Goal: Feedback & Contribution: Contribute content

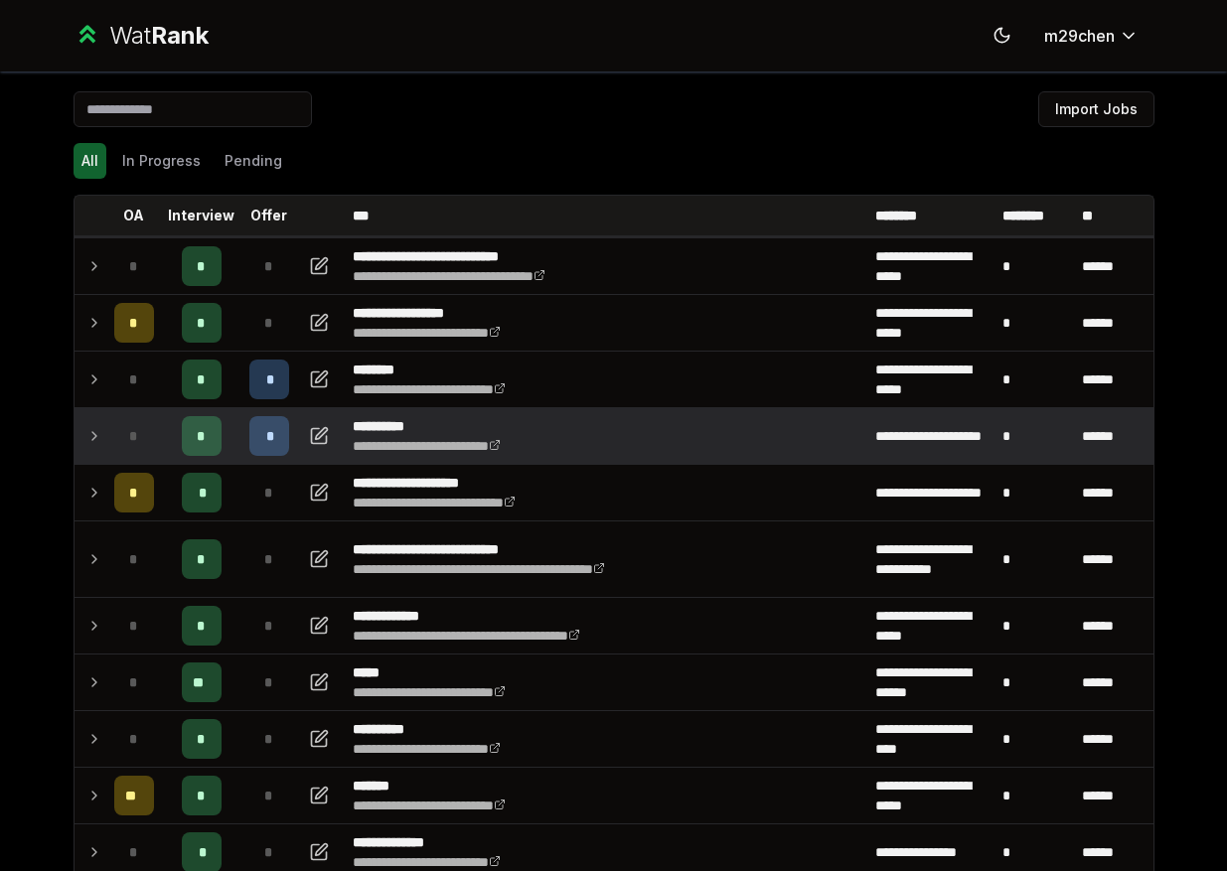
click at [86, 441] on icon at bounding box center [94, 436] width 16 height 24
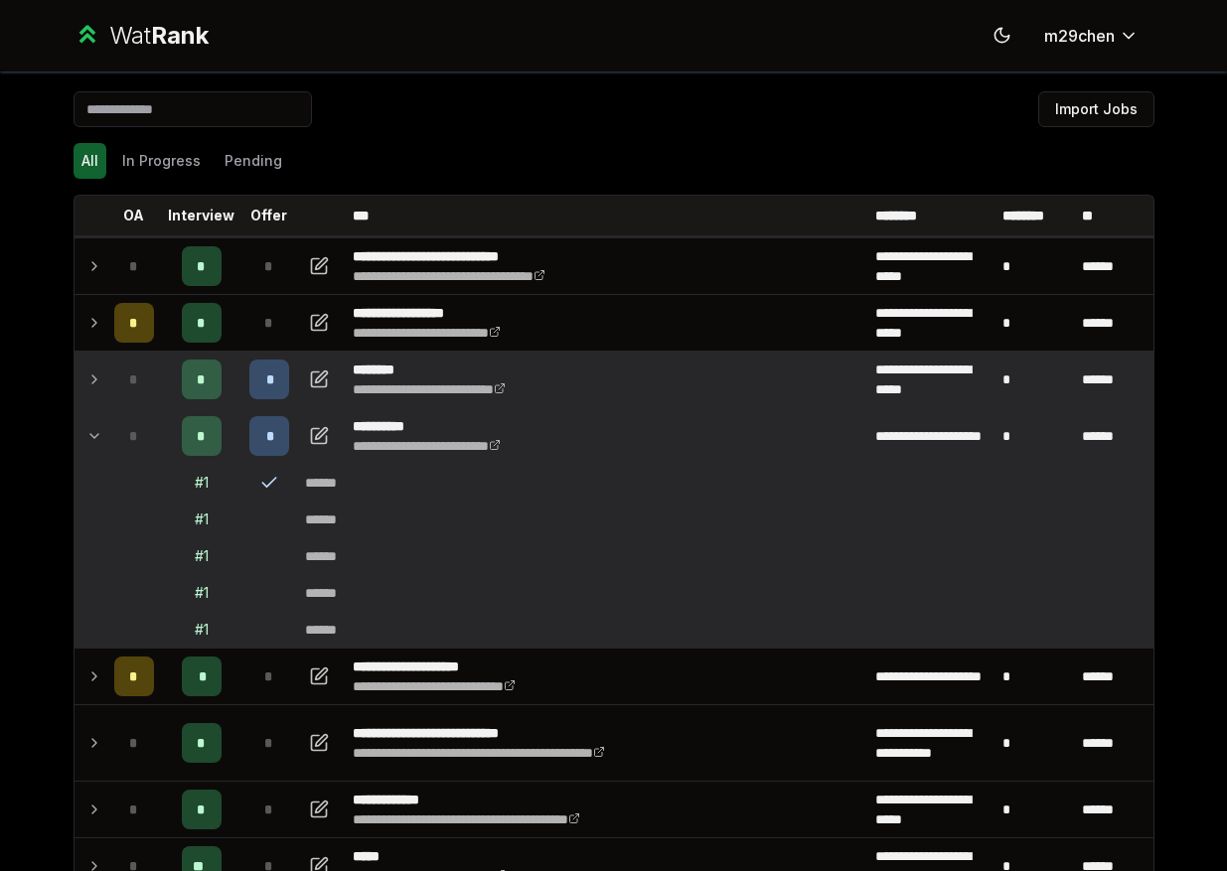
click at [96, 386] on icon at bounding box center [94, 380] width 16 height 24
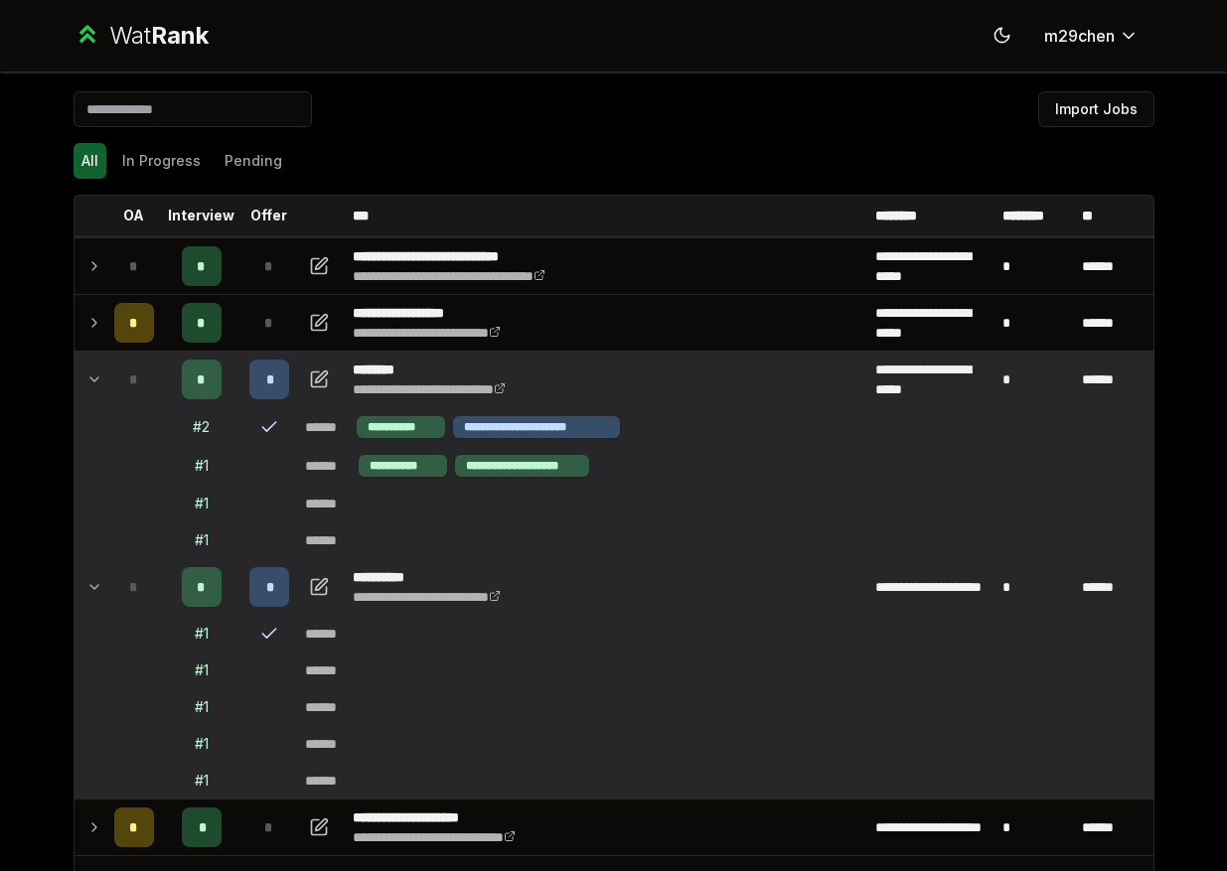
click at [96, 386] on icon at bounding box center [94, 380] width 16 height 24
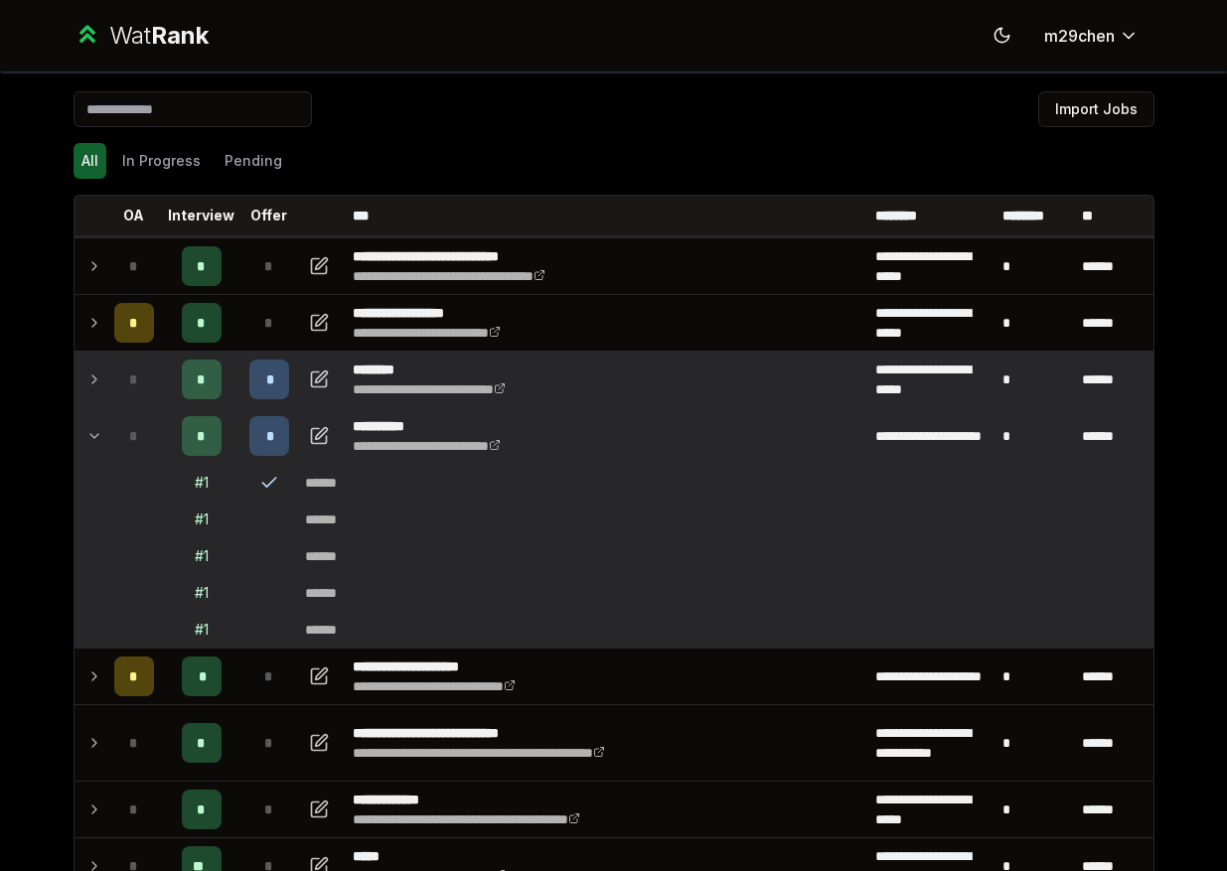
click at [104, 434] on td at bounding box center [90, 436] width 32 height 56
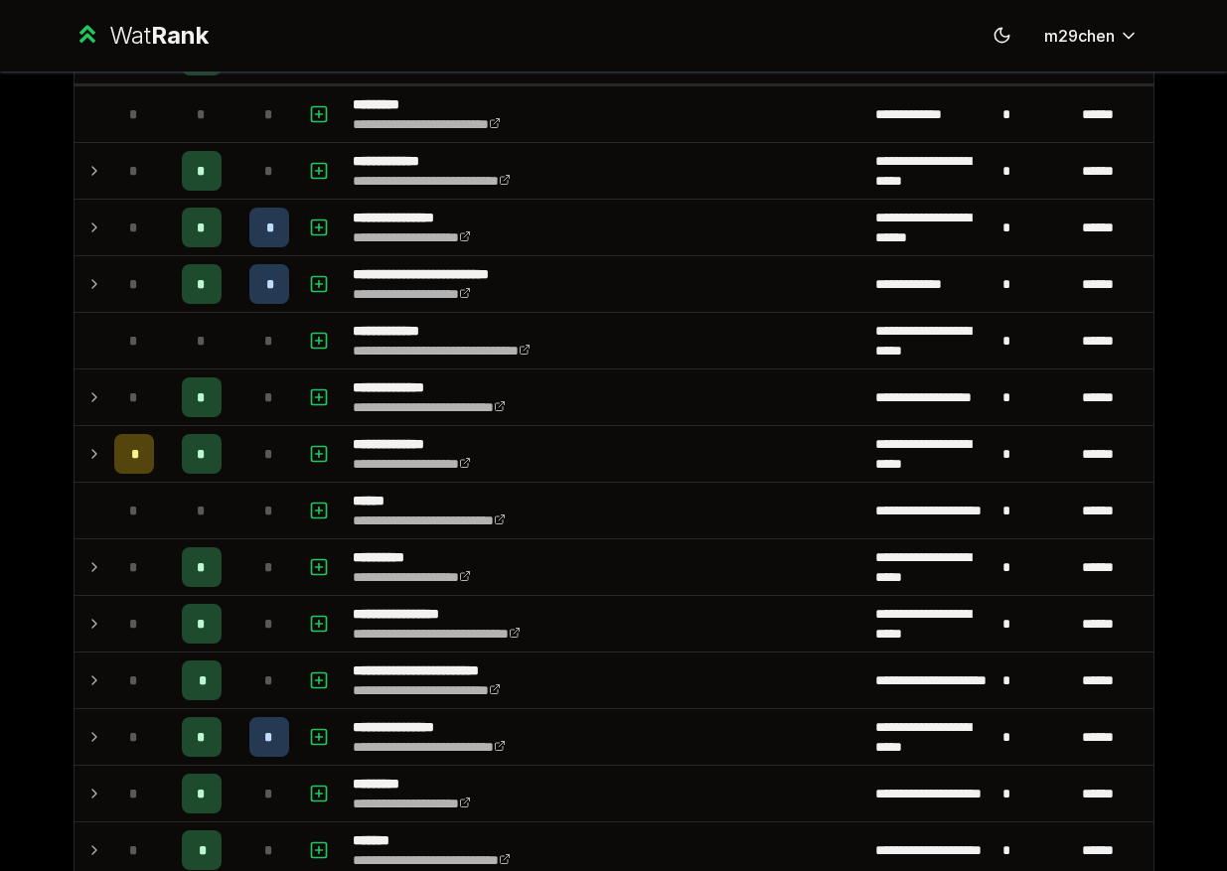
scroll to position [817, 0]
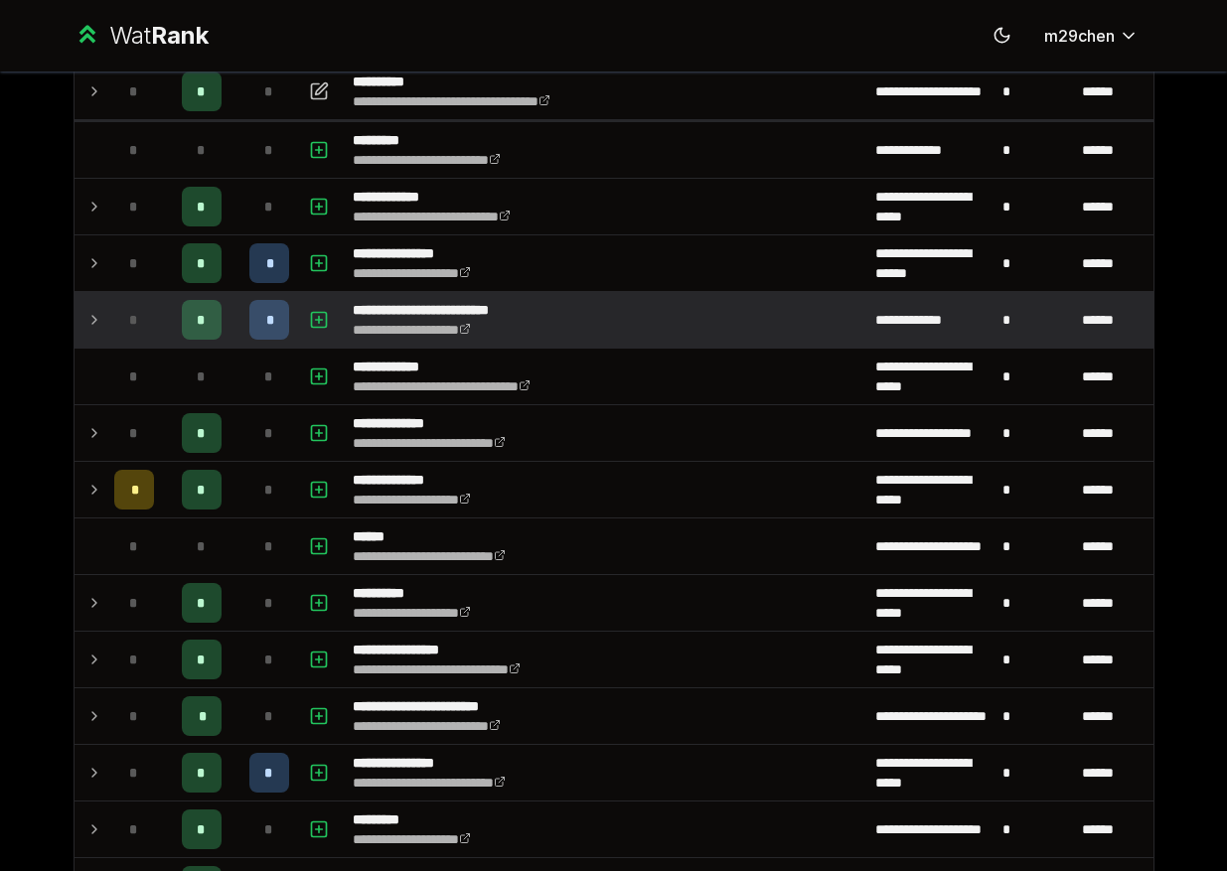
click at [107, 303] on td "*" at bounding box center [134, 320] width 56 height 56
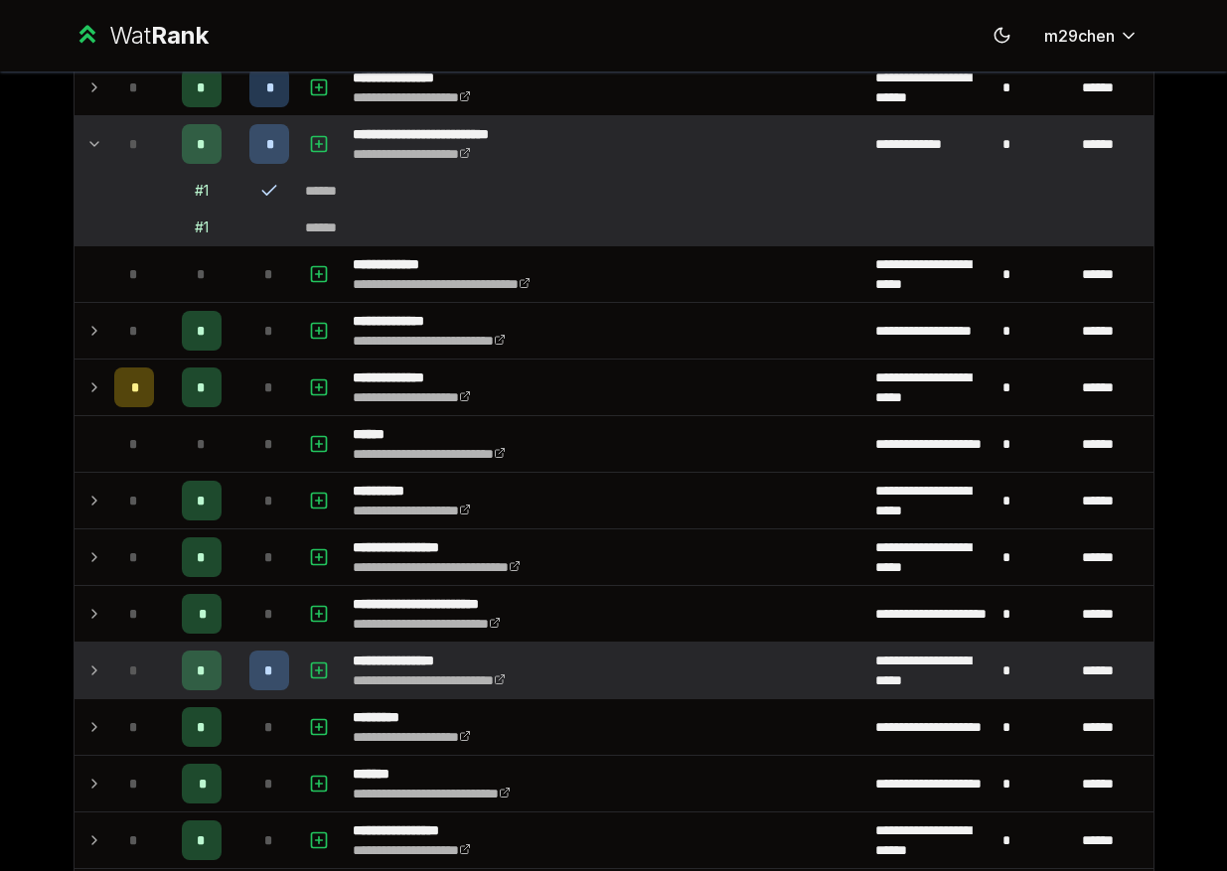
click at [86, 666] on icon at bounding box center [94, 671] width 16 height 24
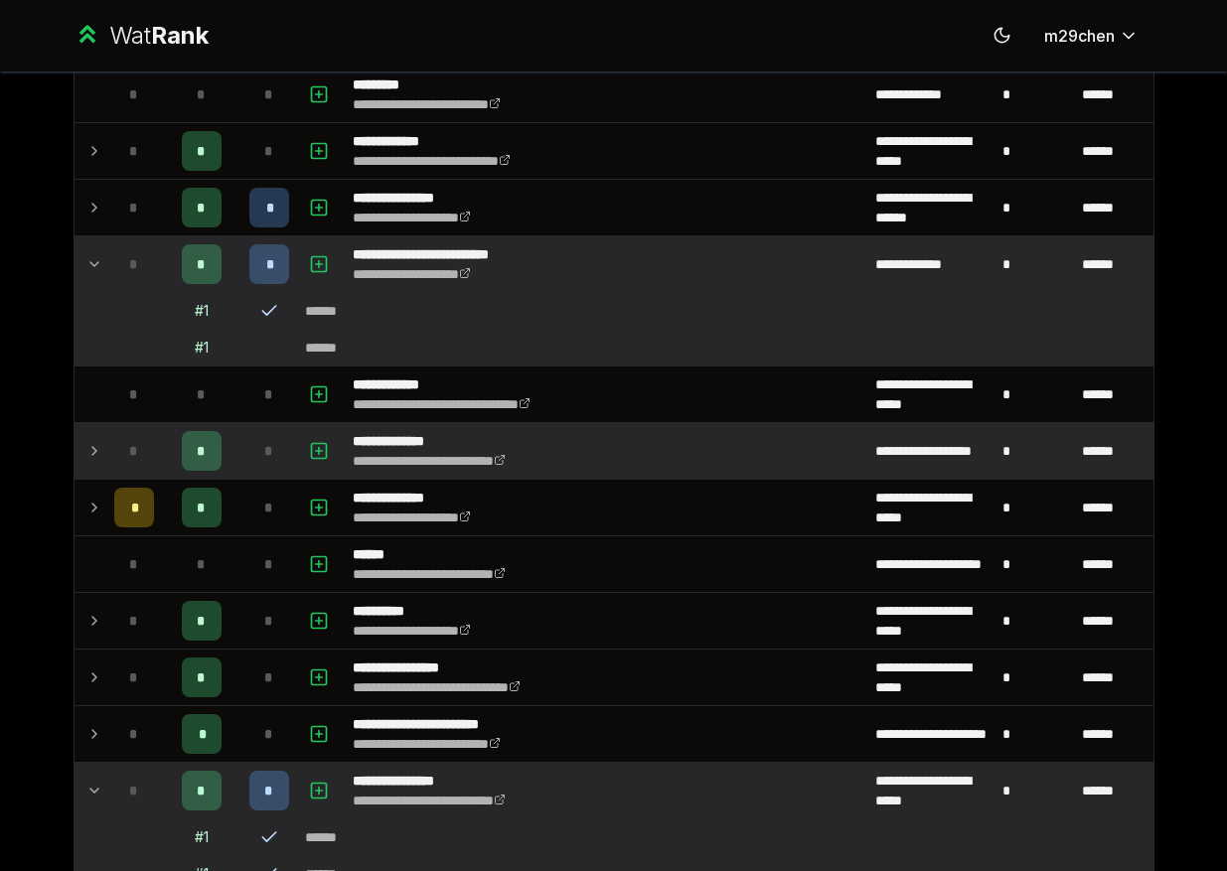
scroll to position [766, 0]
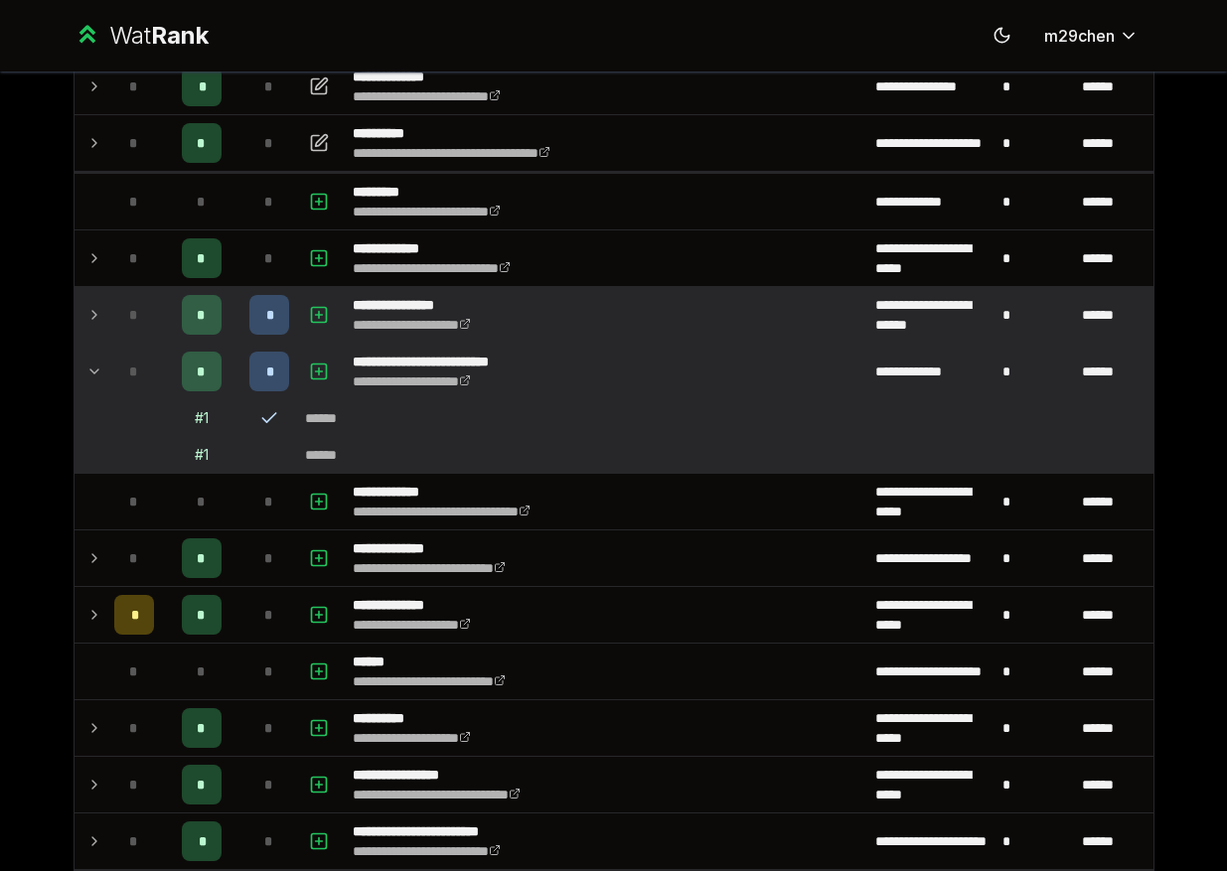
click at [112, 322] on td "*" at bounding box center [134, 315] width 56 height 56
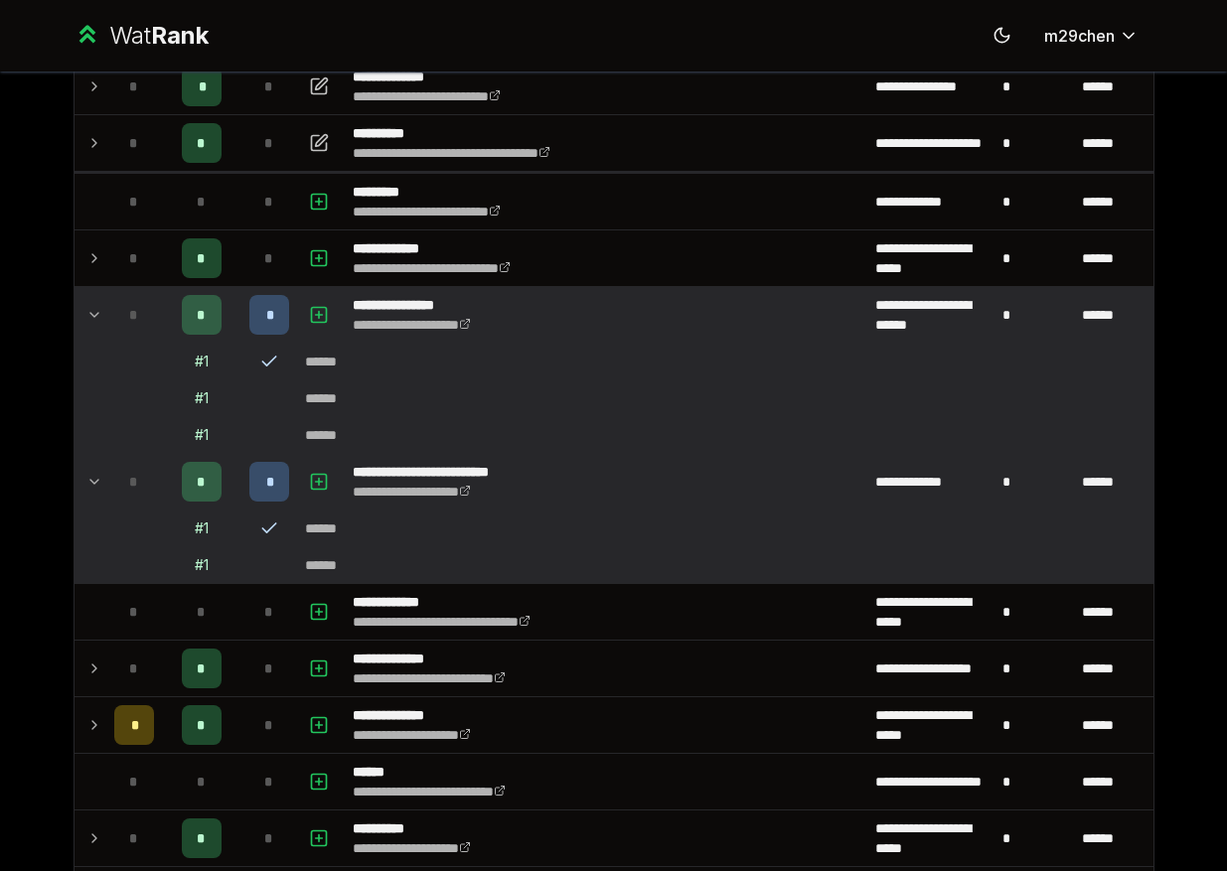
click at [112, 322] on td "*" at bounding box center [134, 315] width 56 height 56
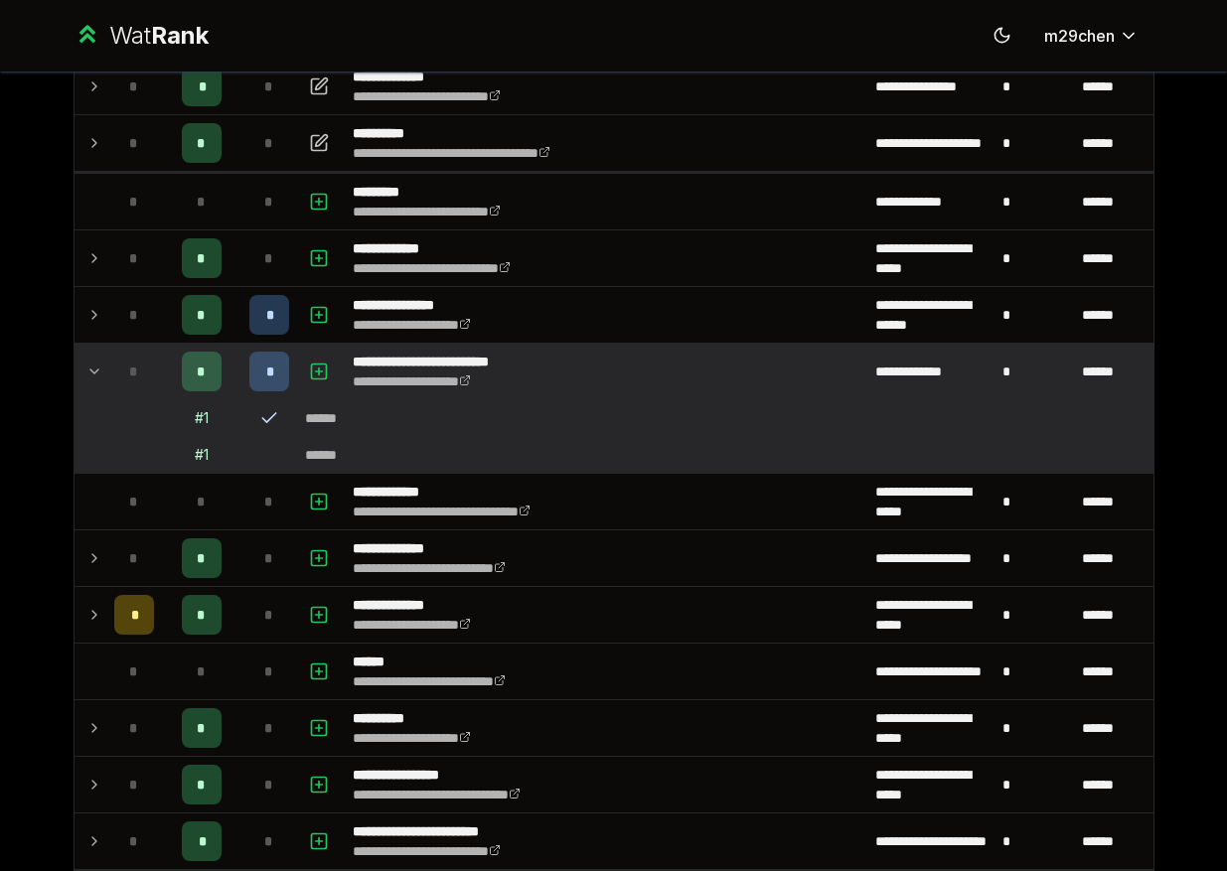
click at [112, 368] on td "*" at bounding box center [134, 372] width 56 height 56
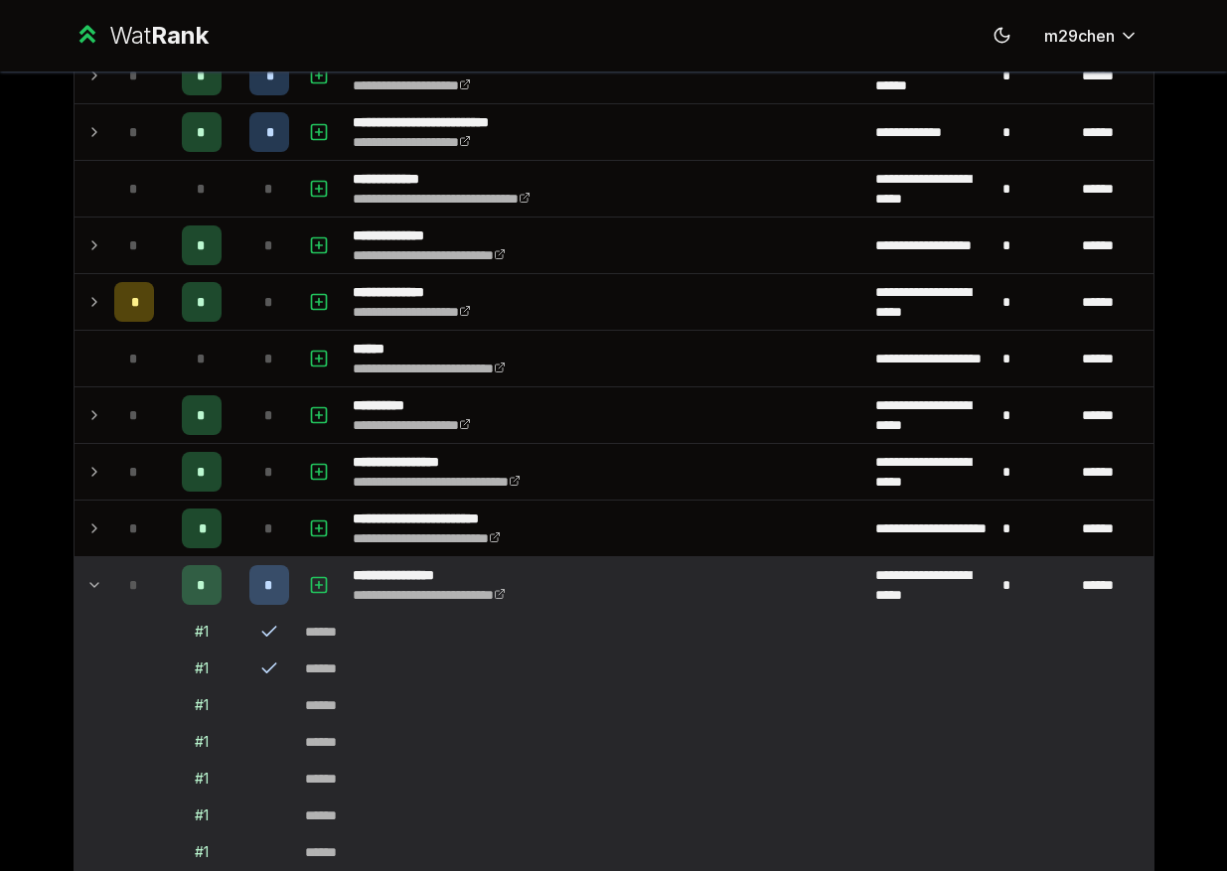
click at [100, 585] on icon at bounding box center [94, 585] width 16 height 24
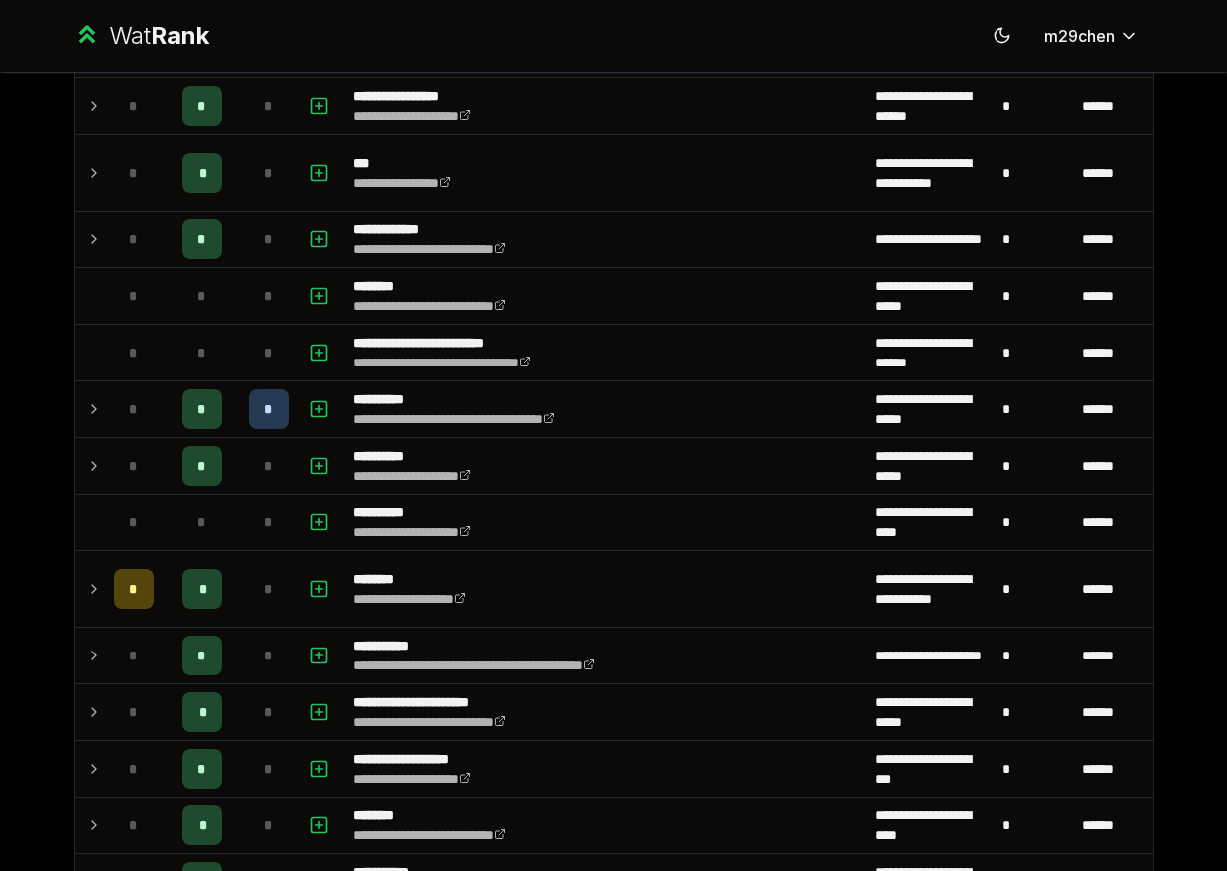
scroll to position [1672, 0]
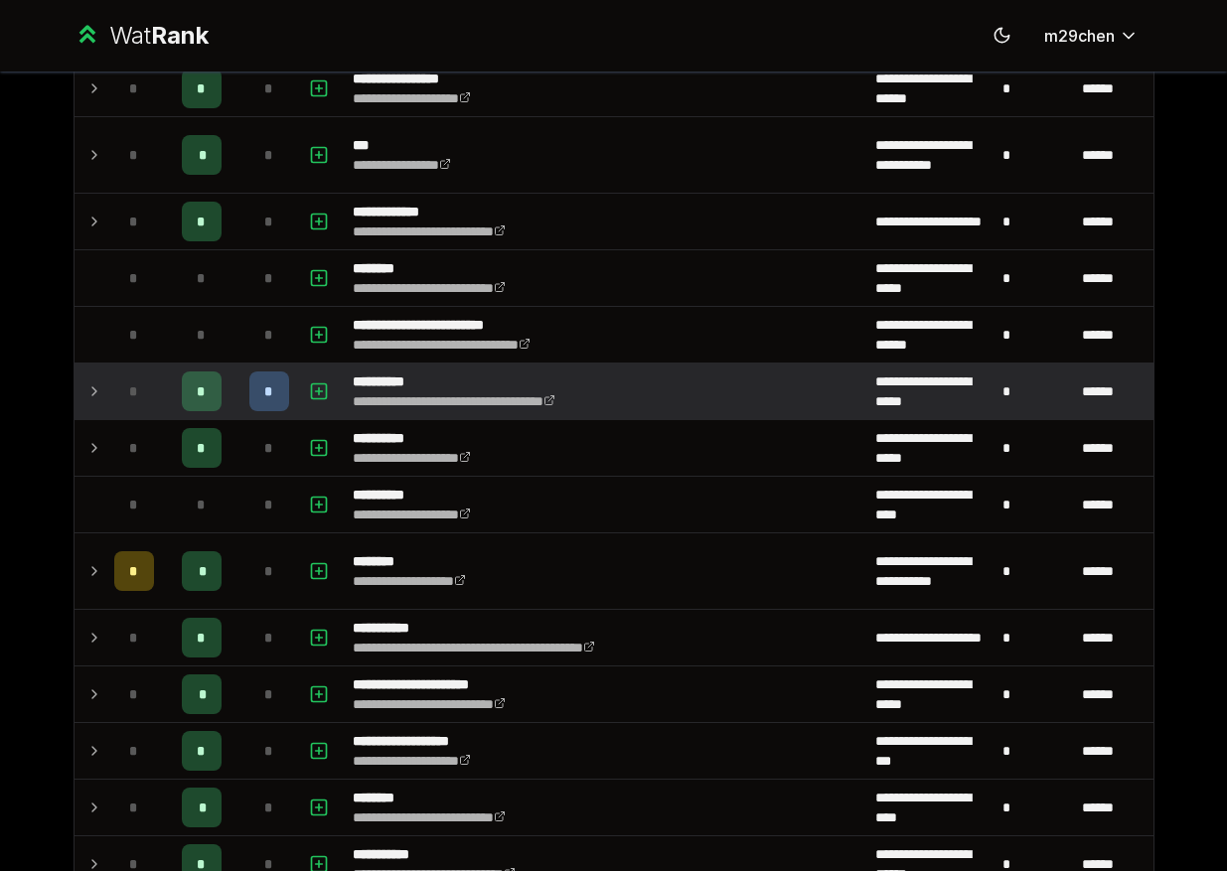
click at [101, 391] on icon at bounding box center [94, 391] width 16 height 24
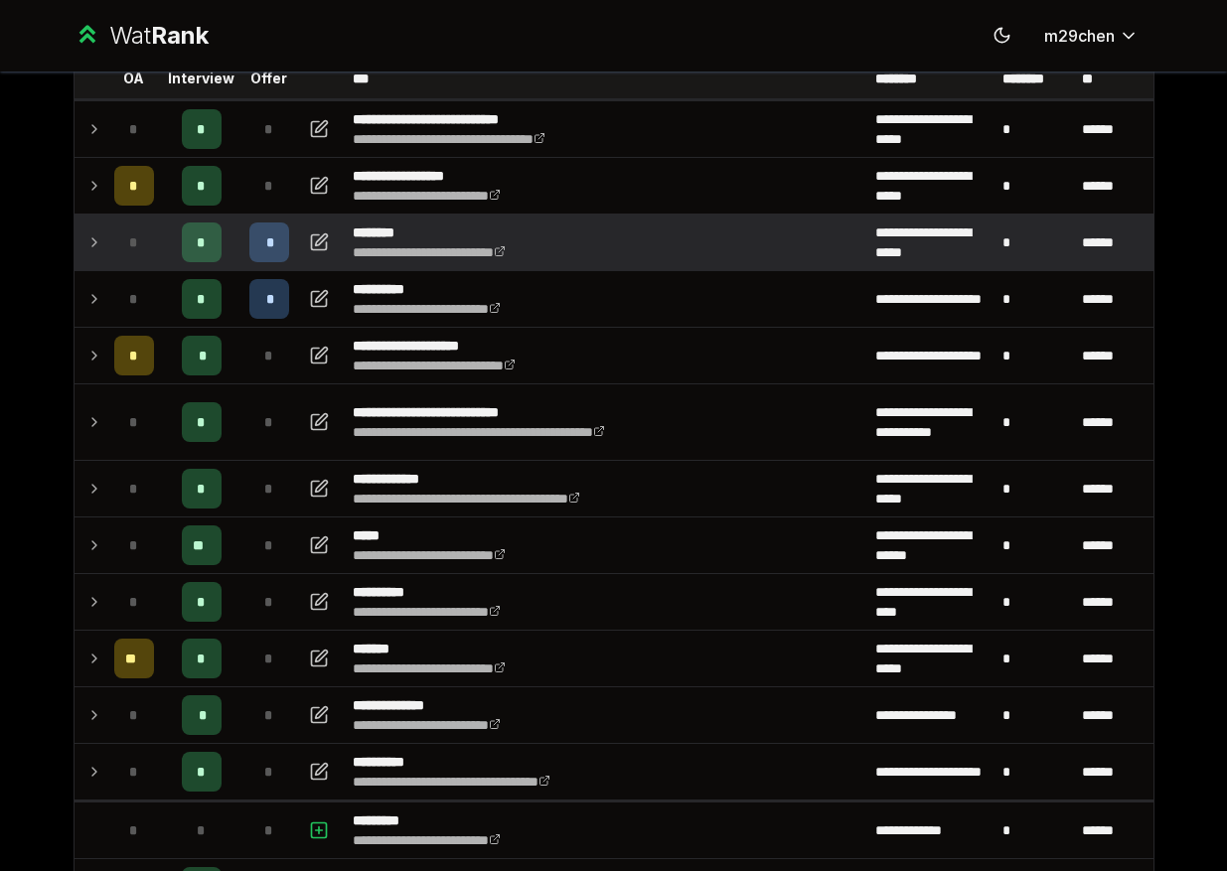
scroll to position [0, 0]
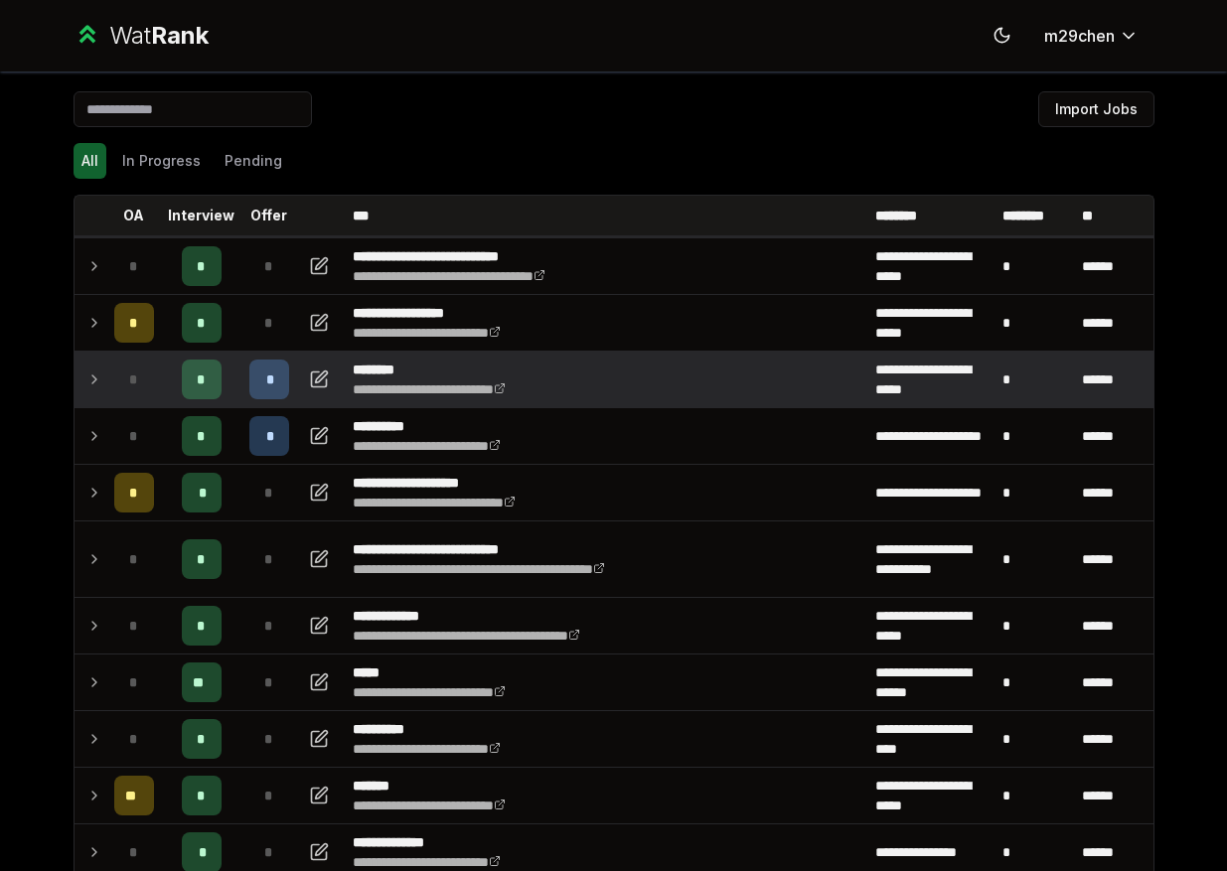
click at [86, 373] on icon at bounding box center [94, 380] width 16 height 24
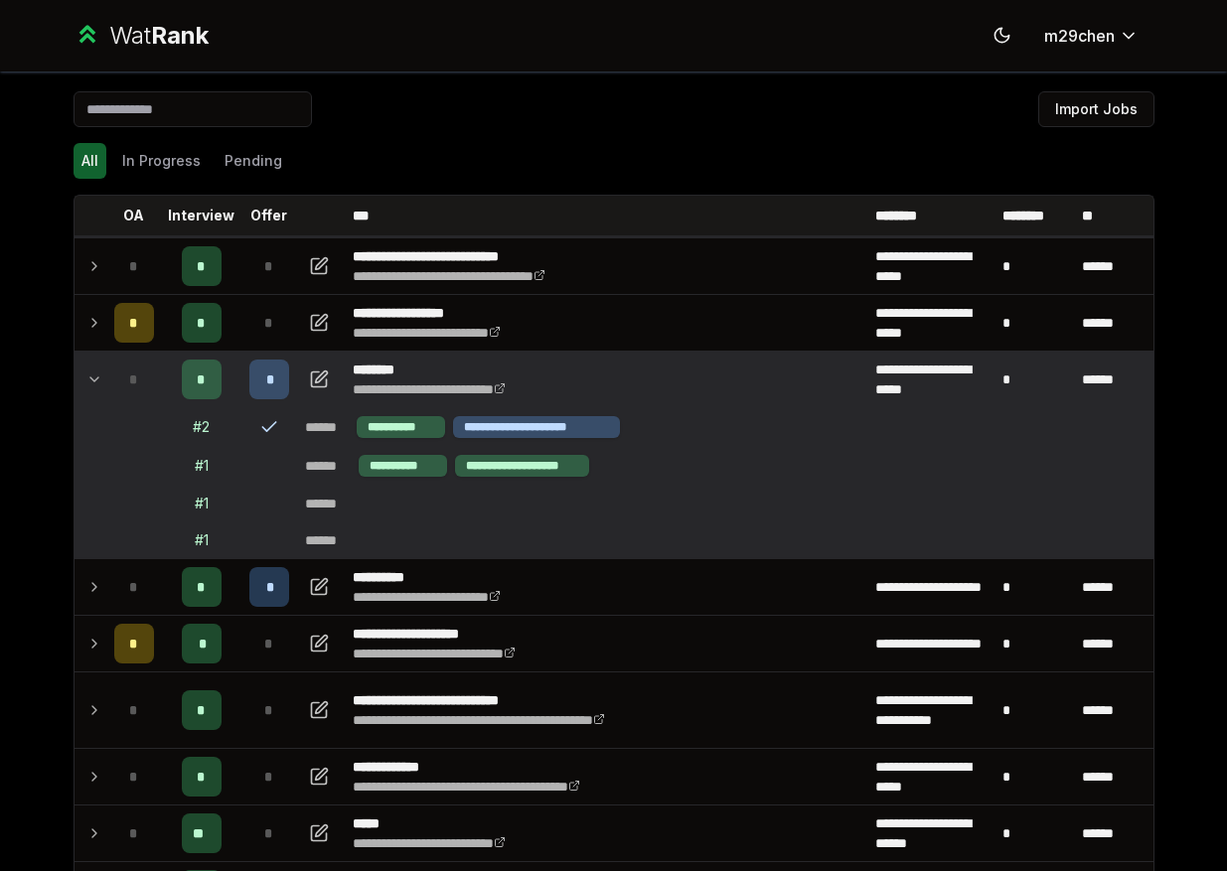
click at [81, 370] on td at bounding box center [90, 380] width 32 height 56
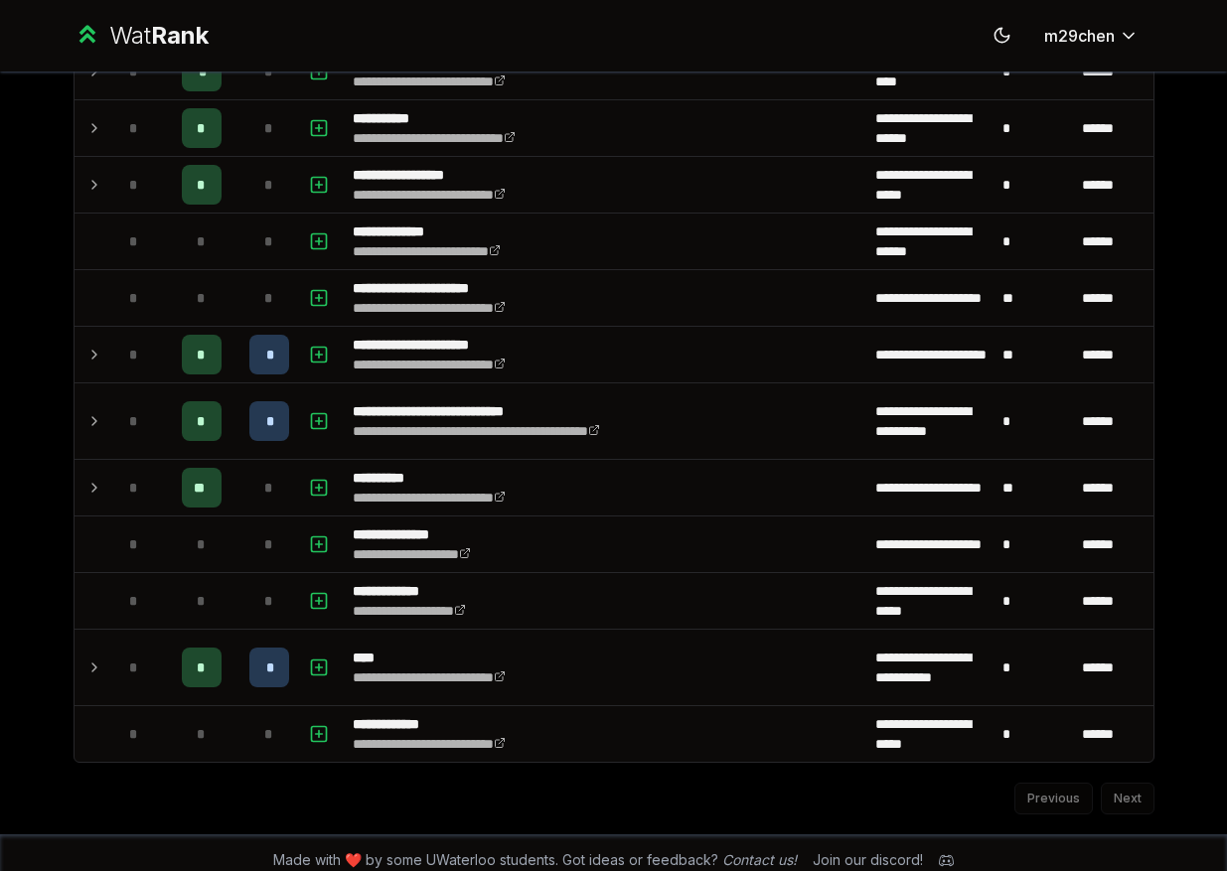
scroll to position [2610, 0]
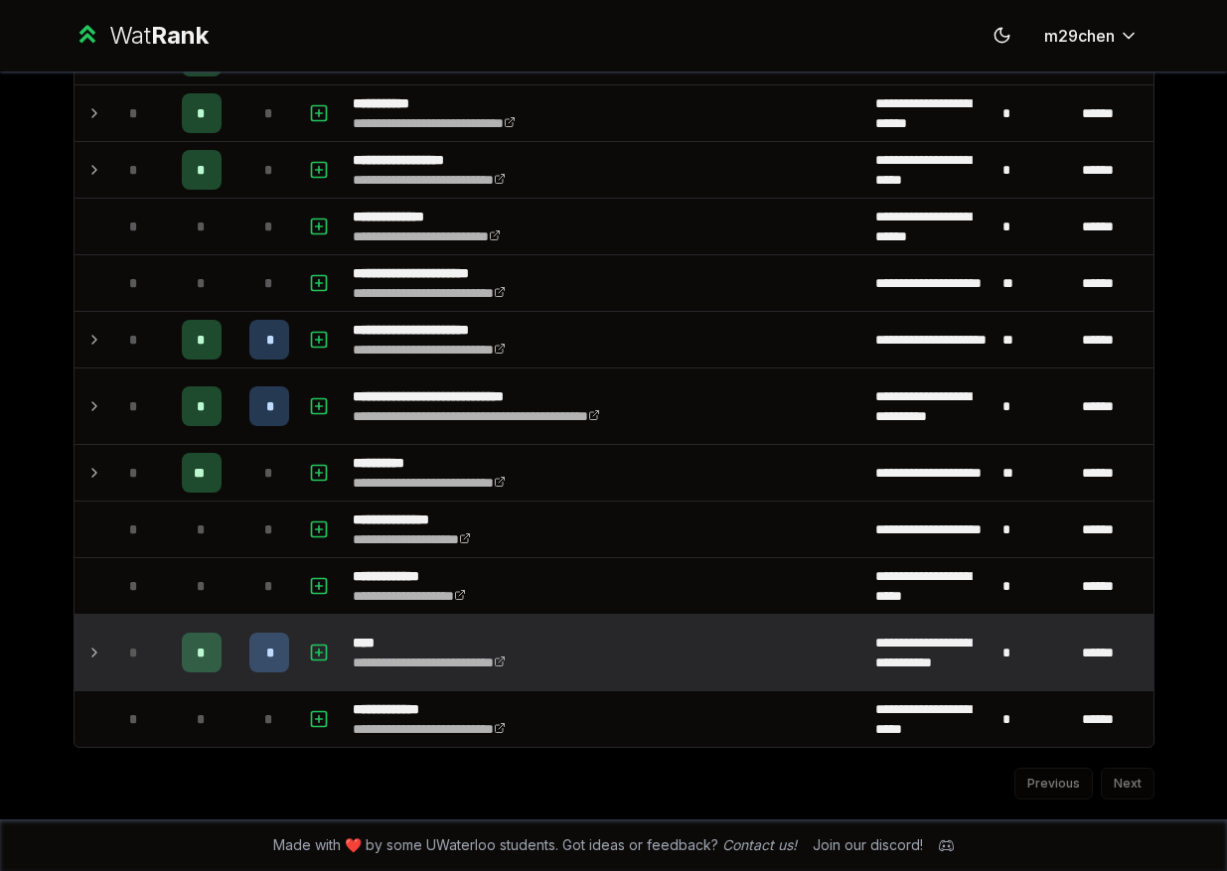
click at [90, 656] on icon at bounding box center [94, 653] width 16 height 24
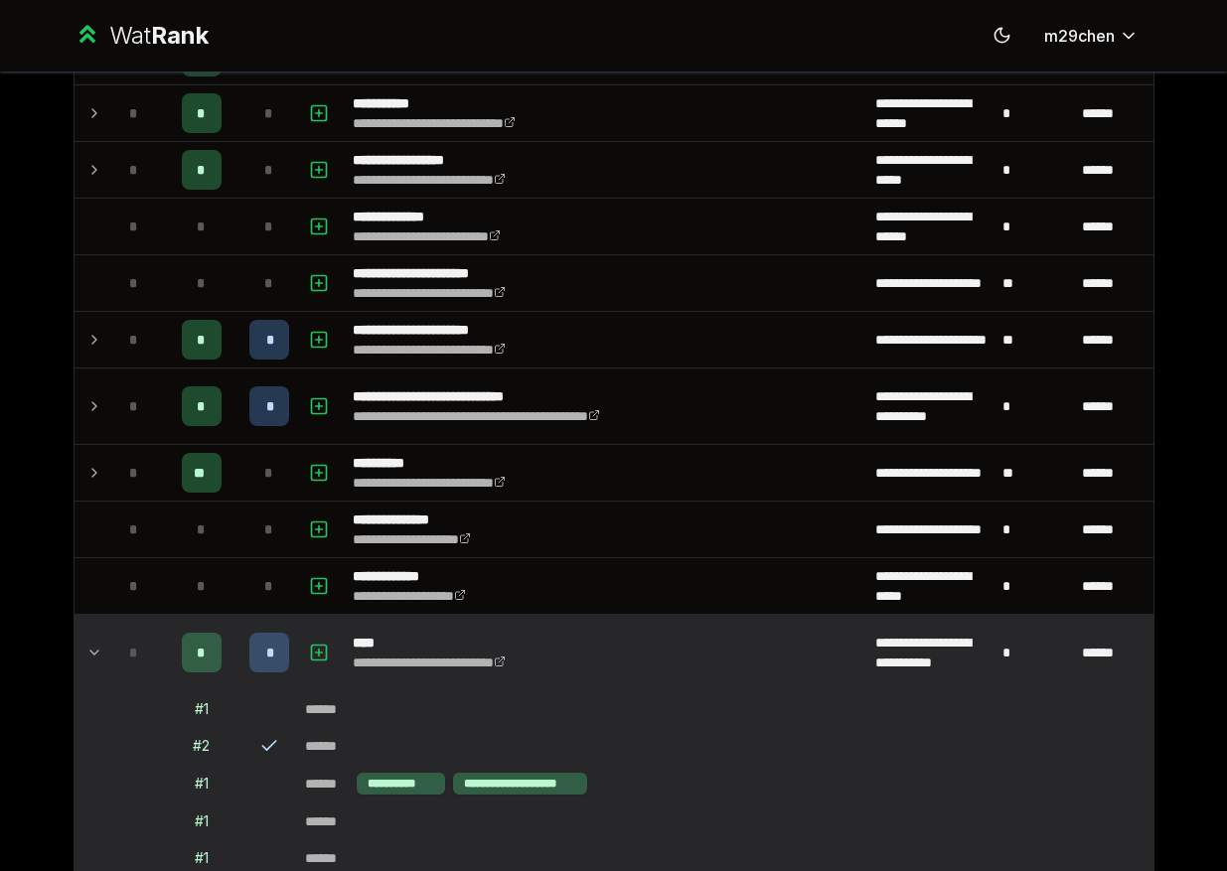
click at [90, 656] on icon at bounding box center [94, 653] width 16 height 24
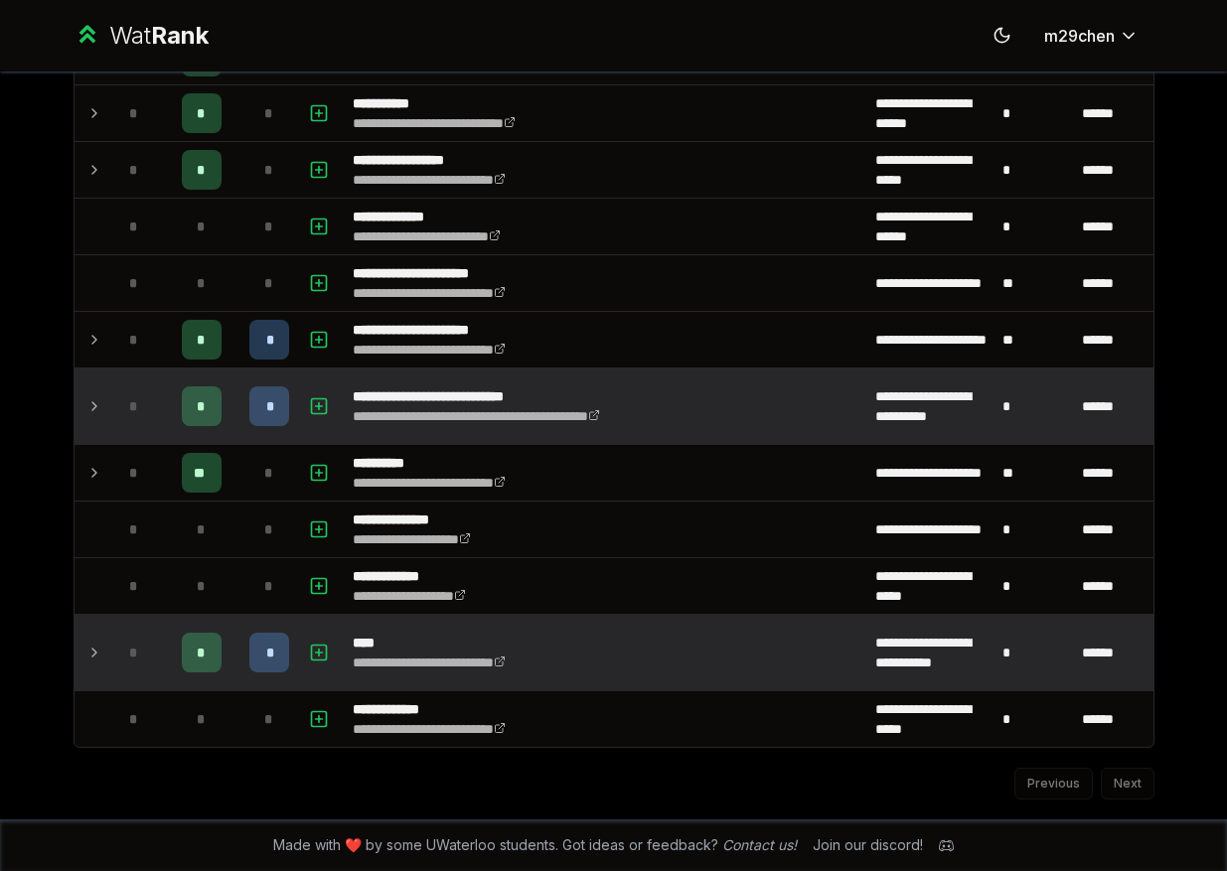
click at [107, 409] on td "*" at bounding box center [134, 406] width 56 height 75
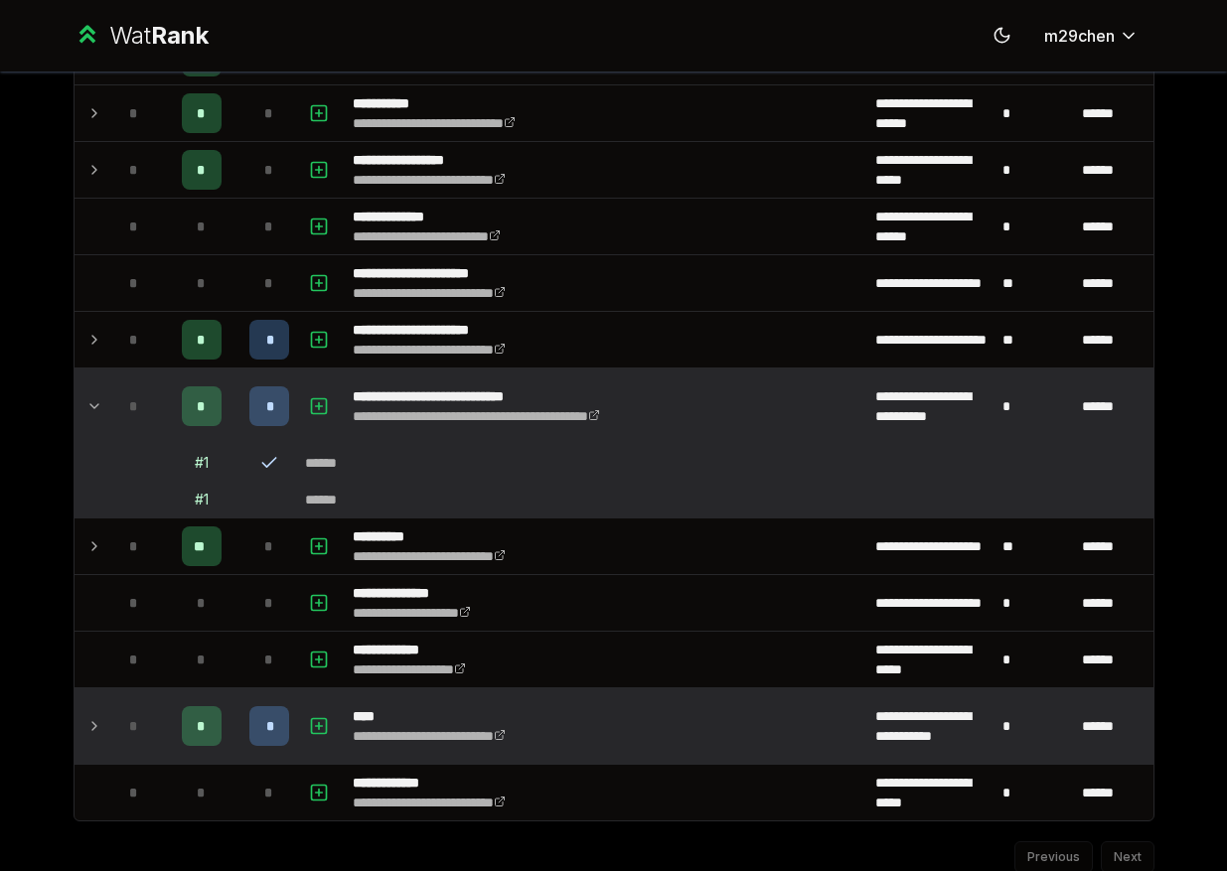
click at [107, 409] on td "*" at bounding box center [134, 406] width 56 height 75
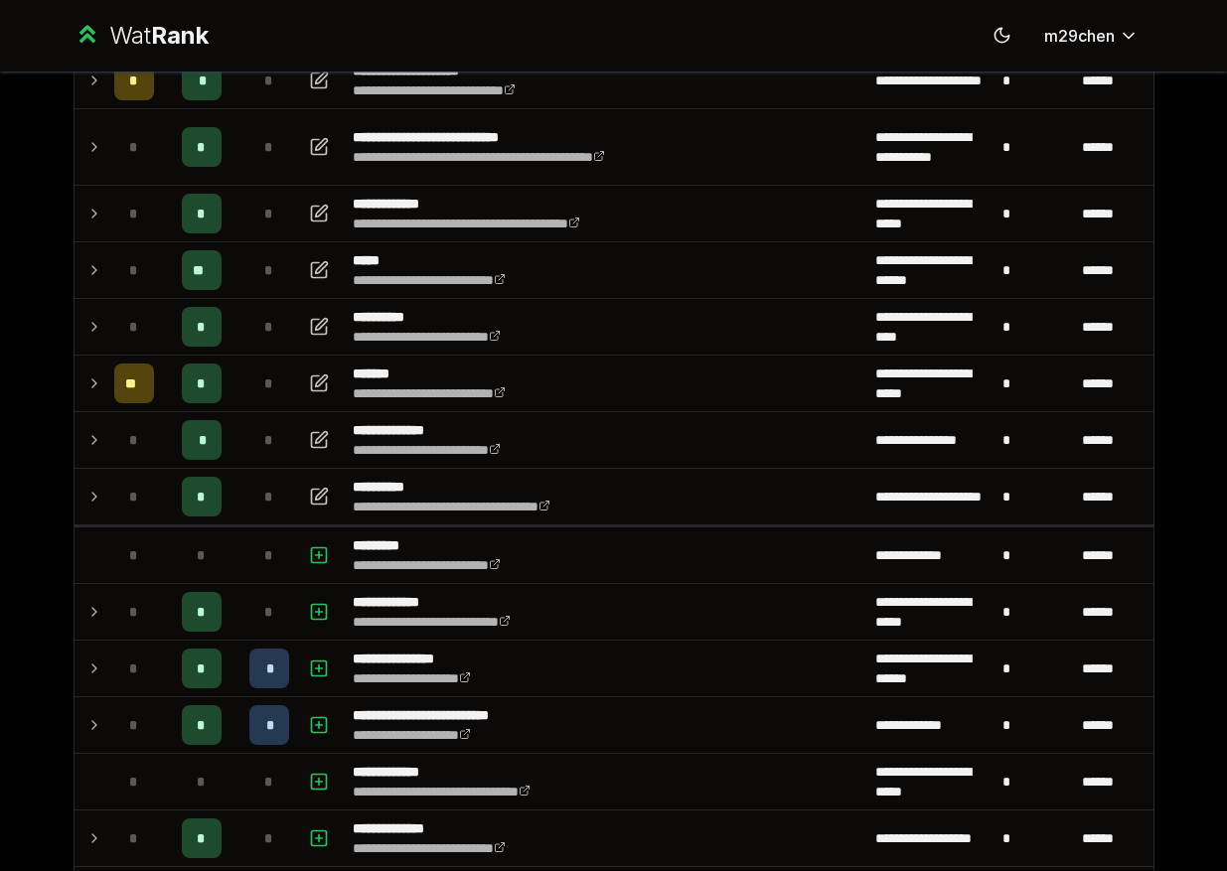
scroll to position [370, 0]
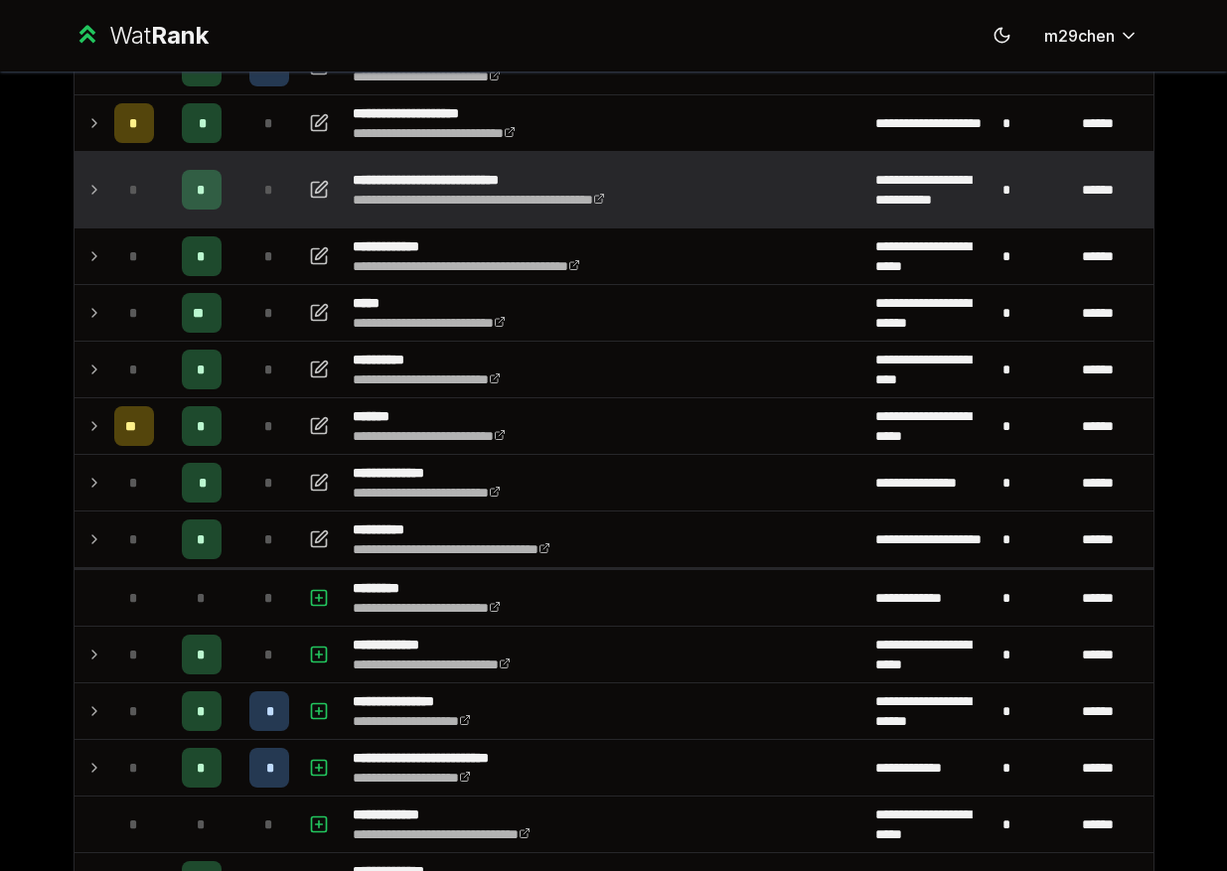
click at [92, 195] on icon at bounding box center [94, 190] width 16 height 24
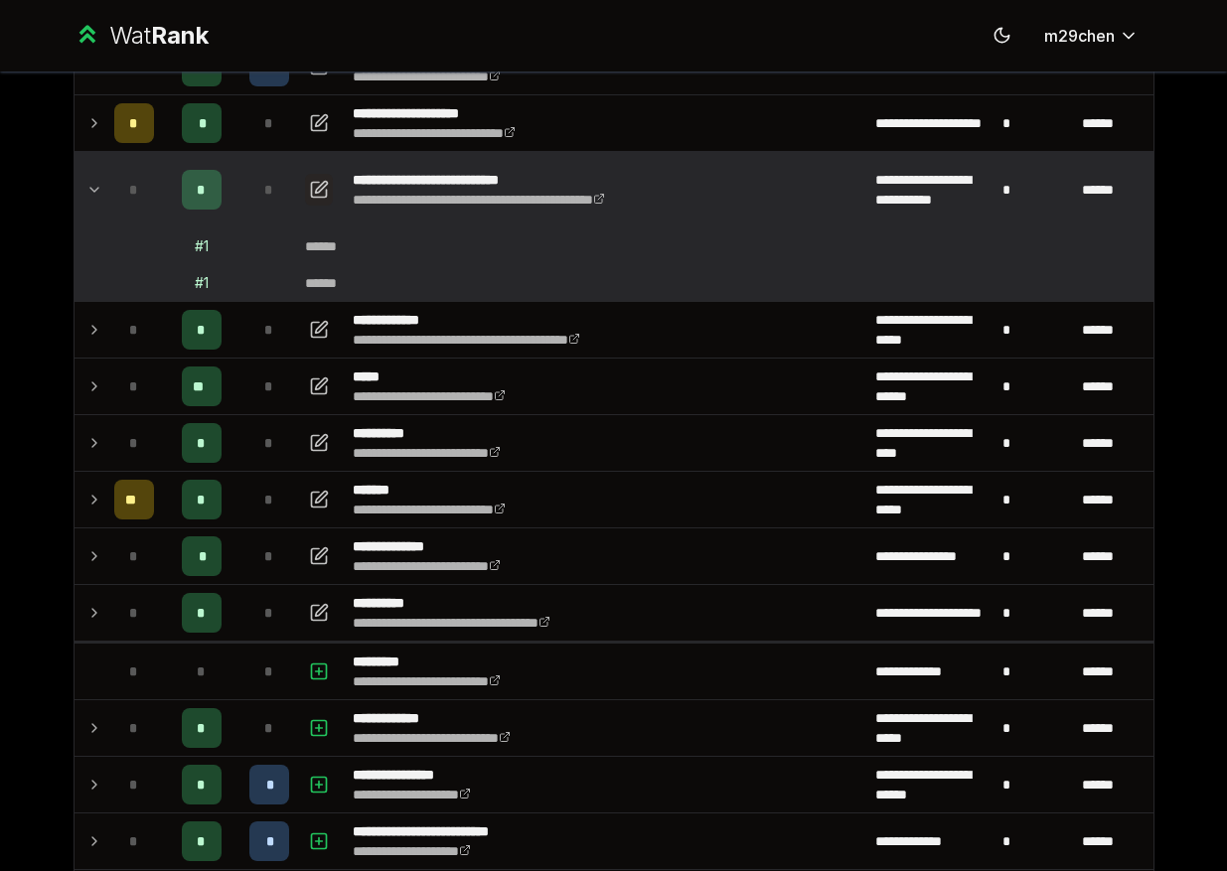
click at [319, 182] on icon "button" at bounding box center [319, 190] width 20 height 24
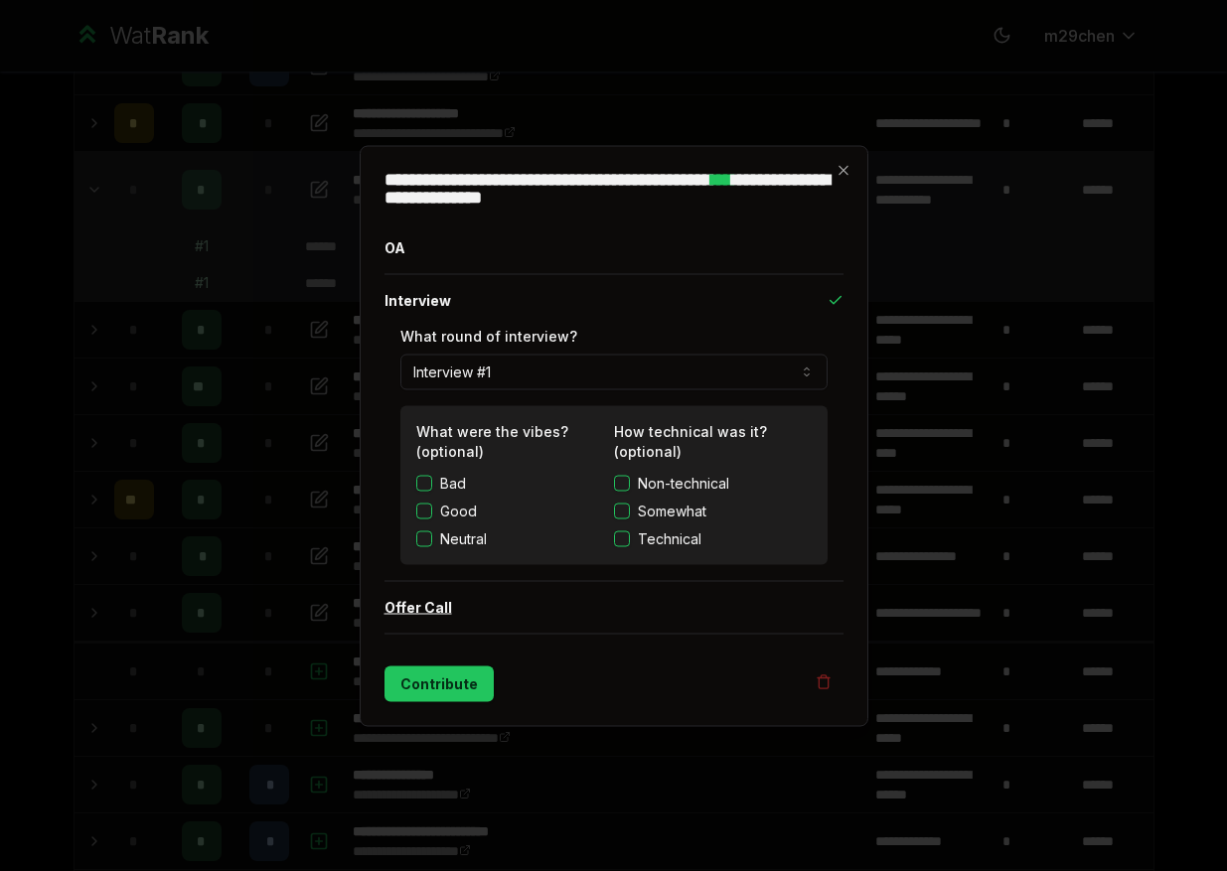
click at [450, 614] on button "Offer Call" at bounding box center [613, 607] width 459 height 52
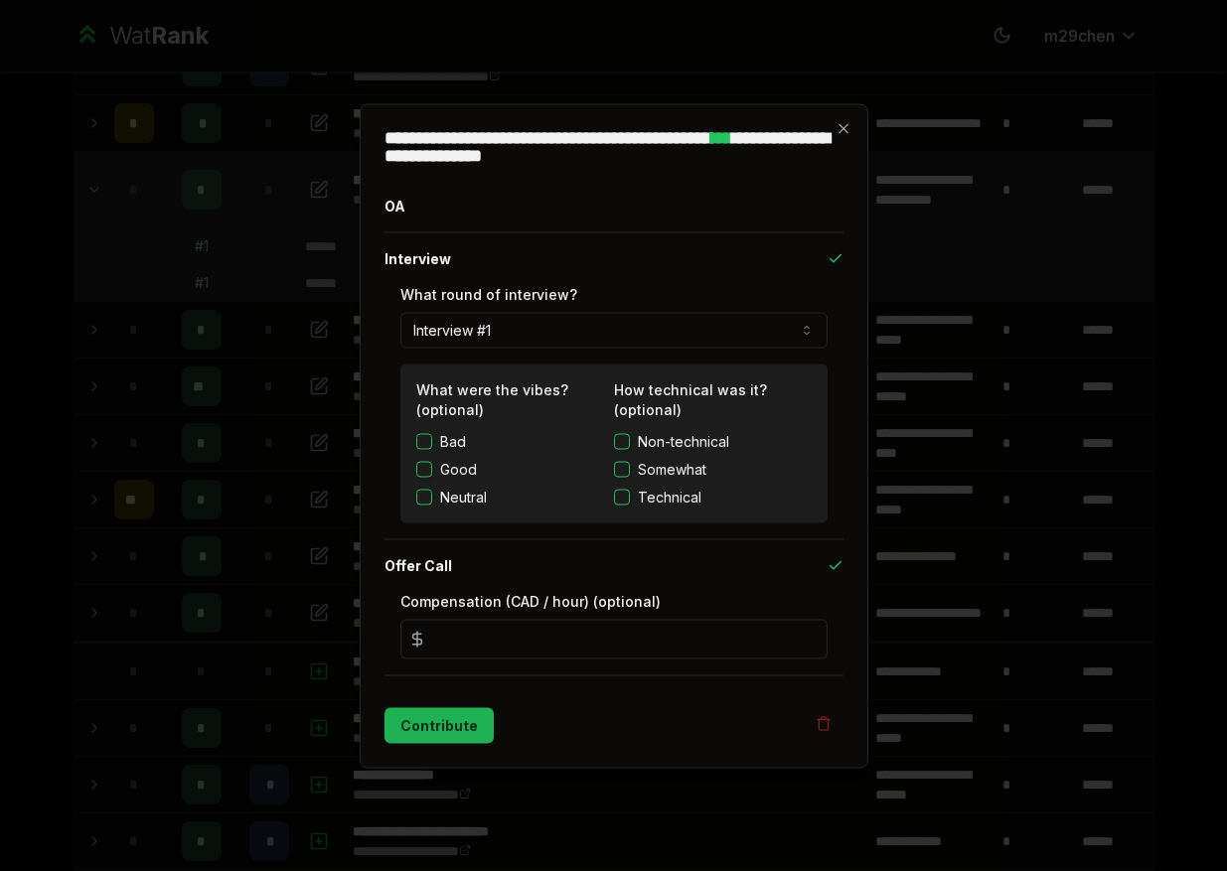
click at [443, 723] on button "Contribute" at bounding box center [438, 725] width 109 height 36
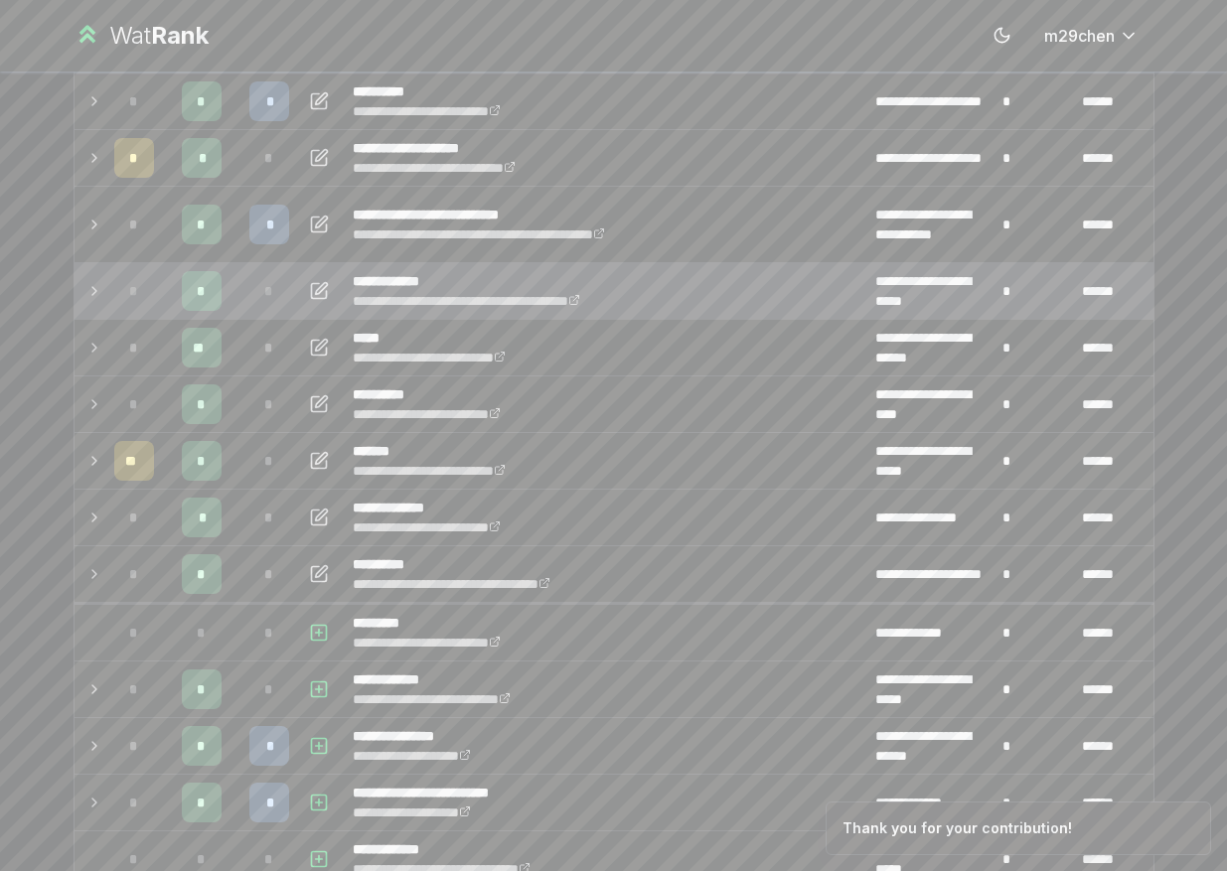
scroll to position [327, 0]
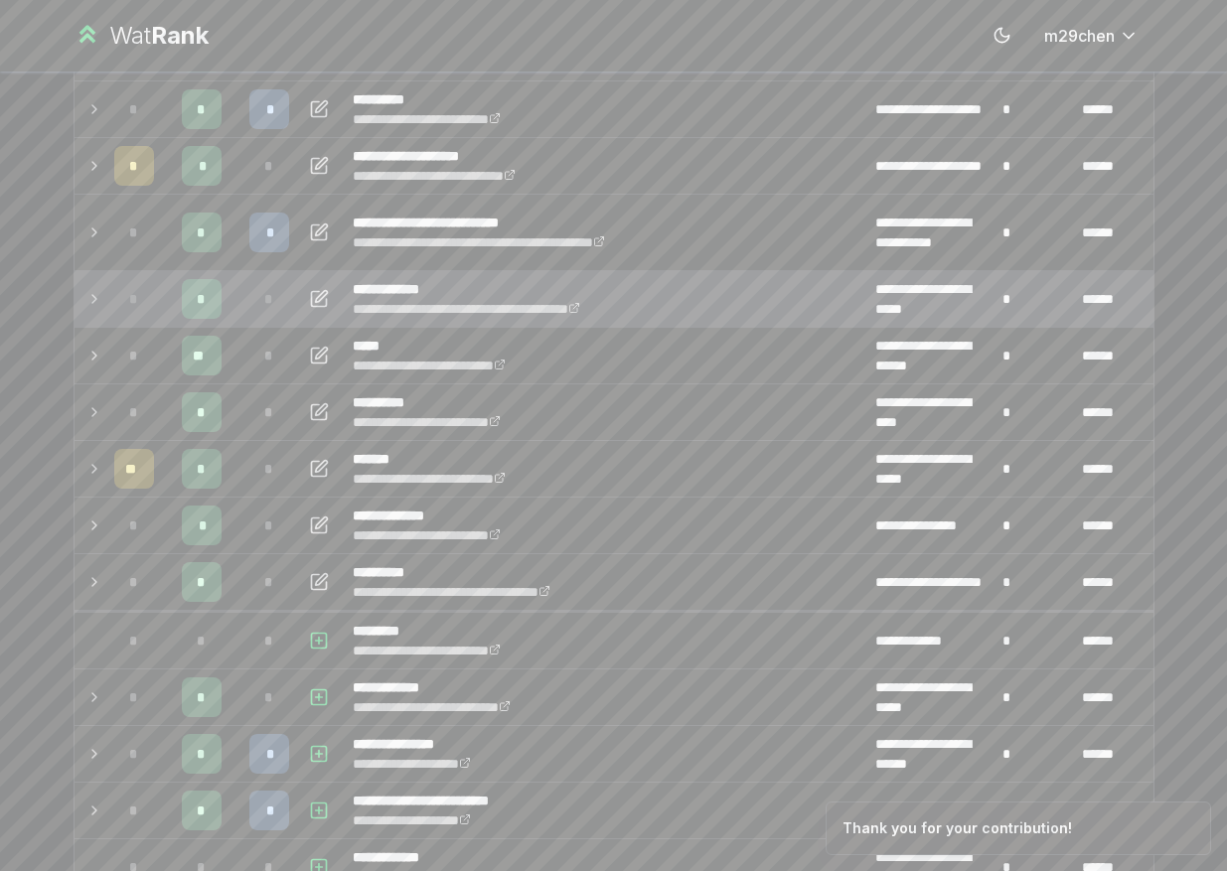
click at [100, 289] on icon at bounding box center [94, 299] width 16 height 24
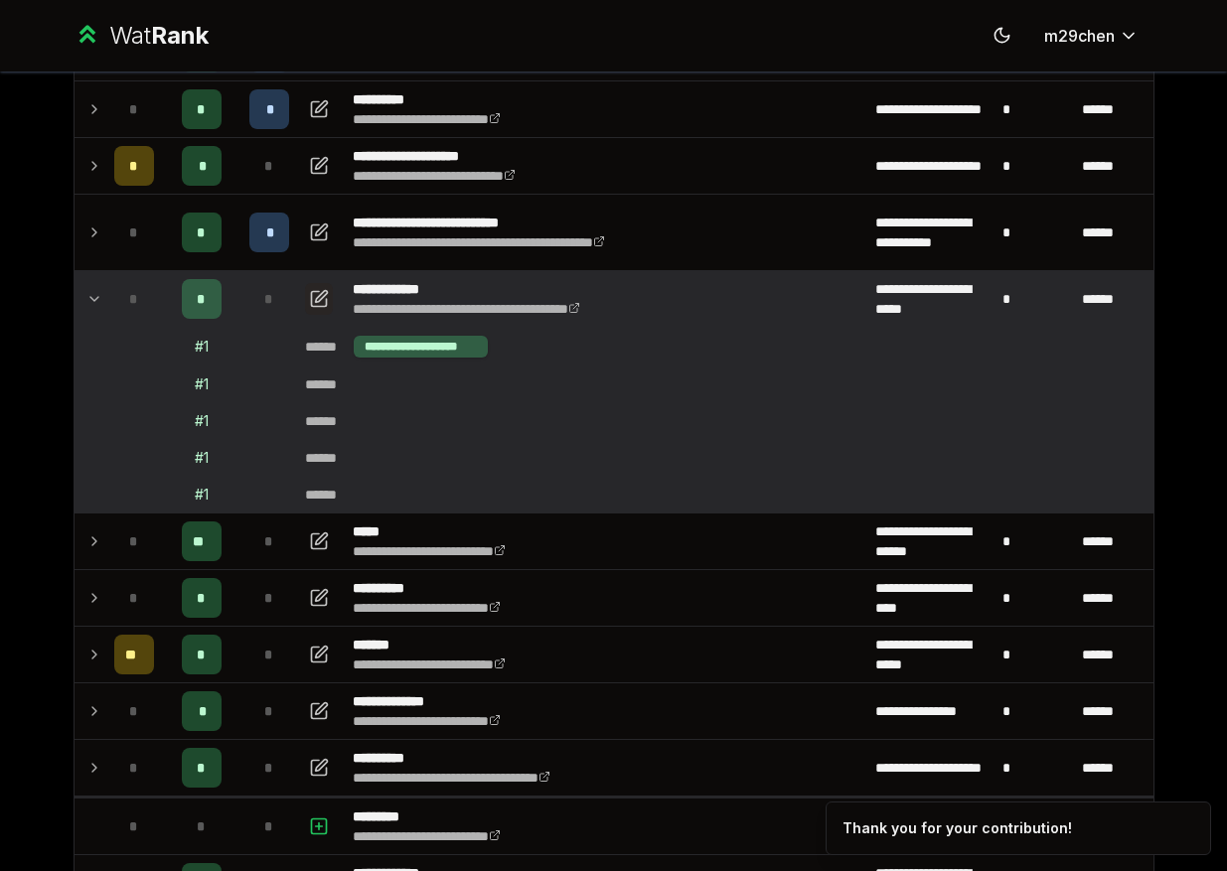
click at [314, 301] on icon "button" at bounding box center [319, 299] width 20 height 24
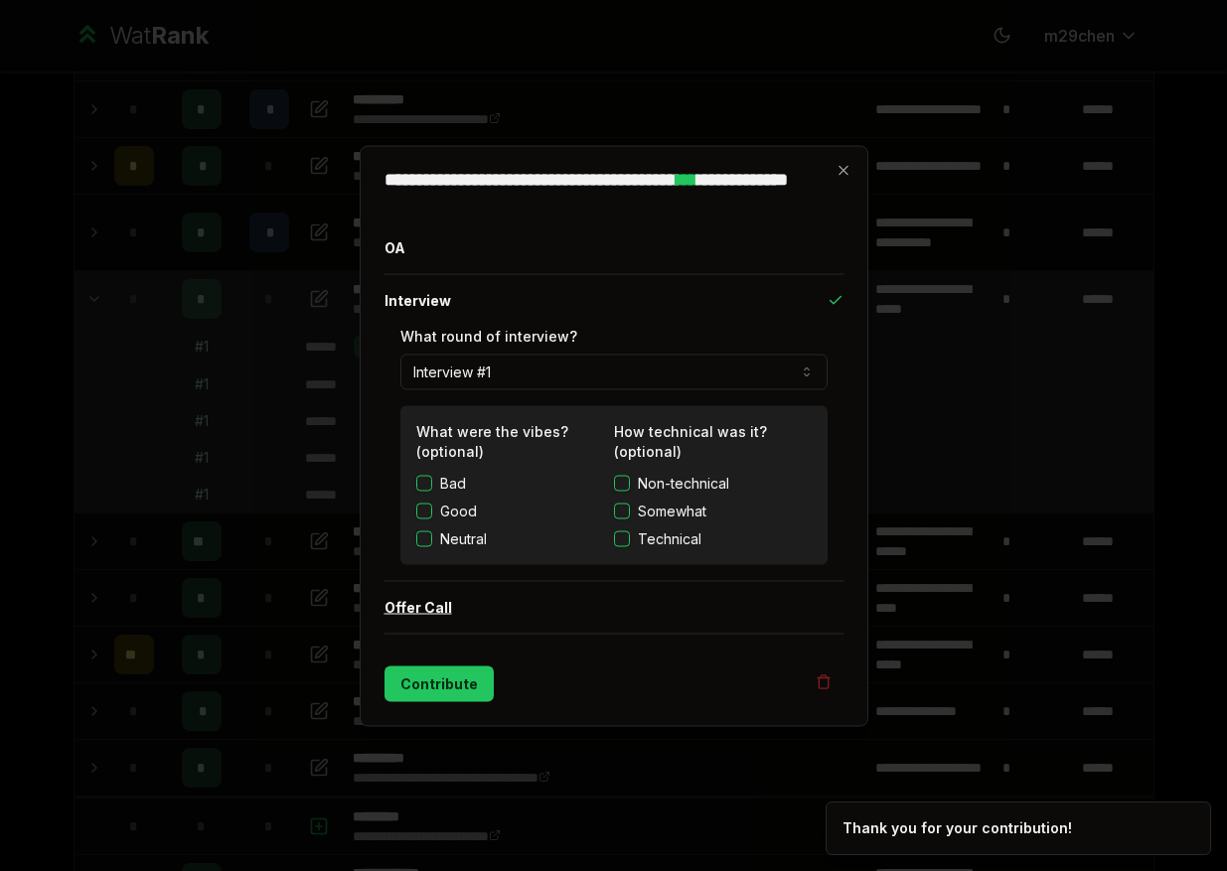
click at [411, 594] on button "Offer Call" at bounding box center [613, 607] width 459 height 52
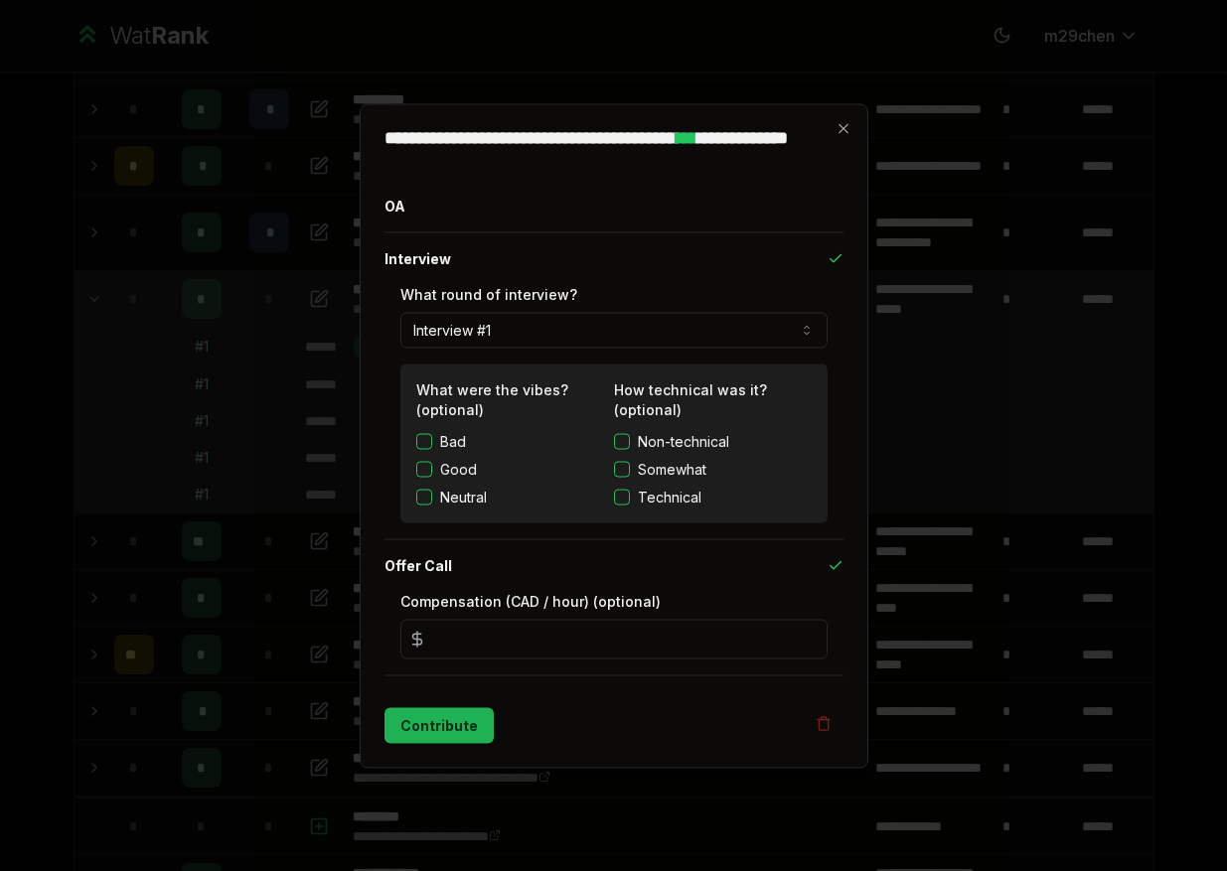
click at [411, 738] on button "Contribute" at bounding box center [438, 725] width 109 height 36
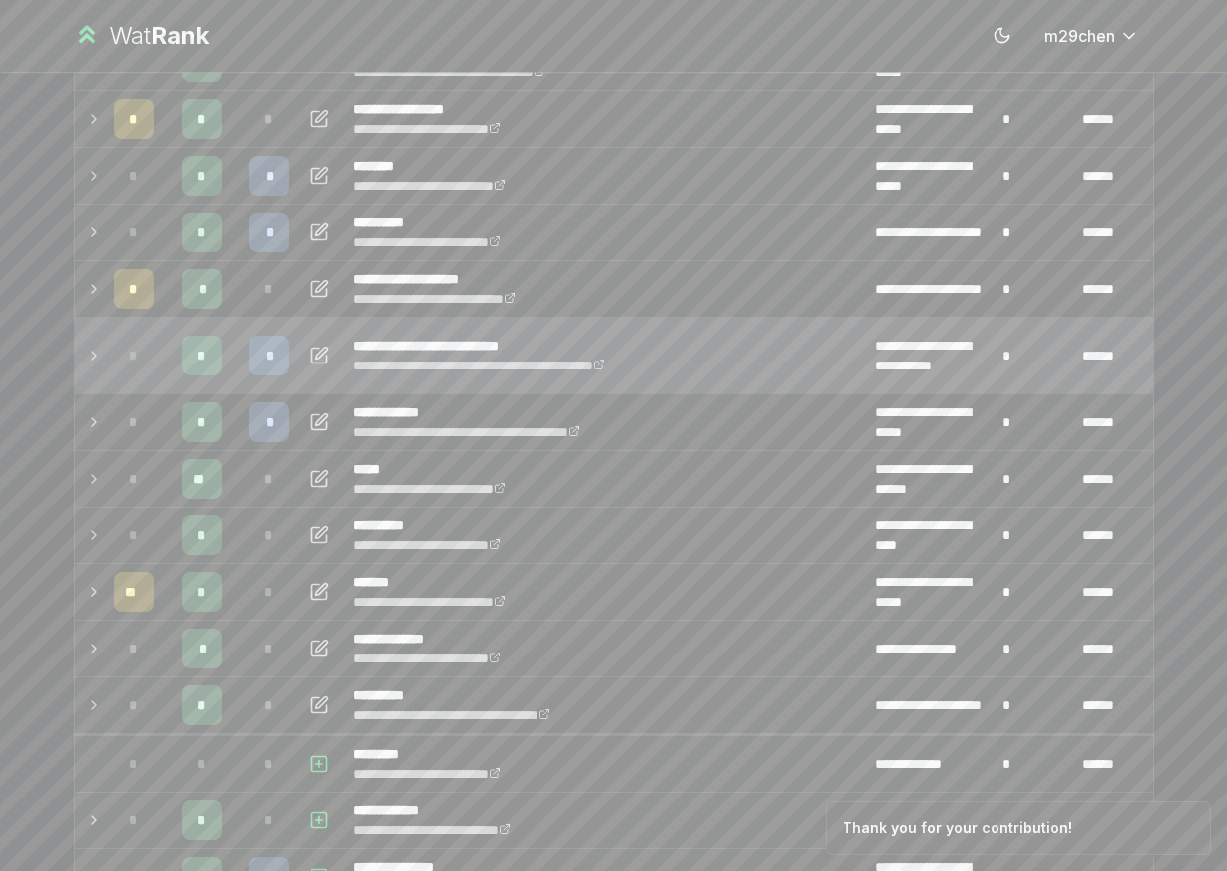
scroll to position [338, 0]
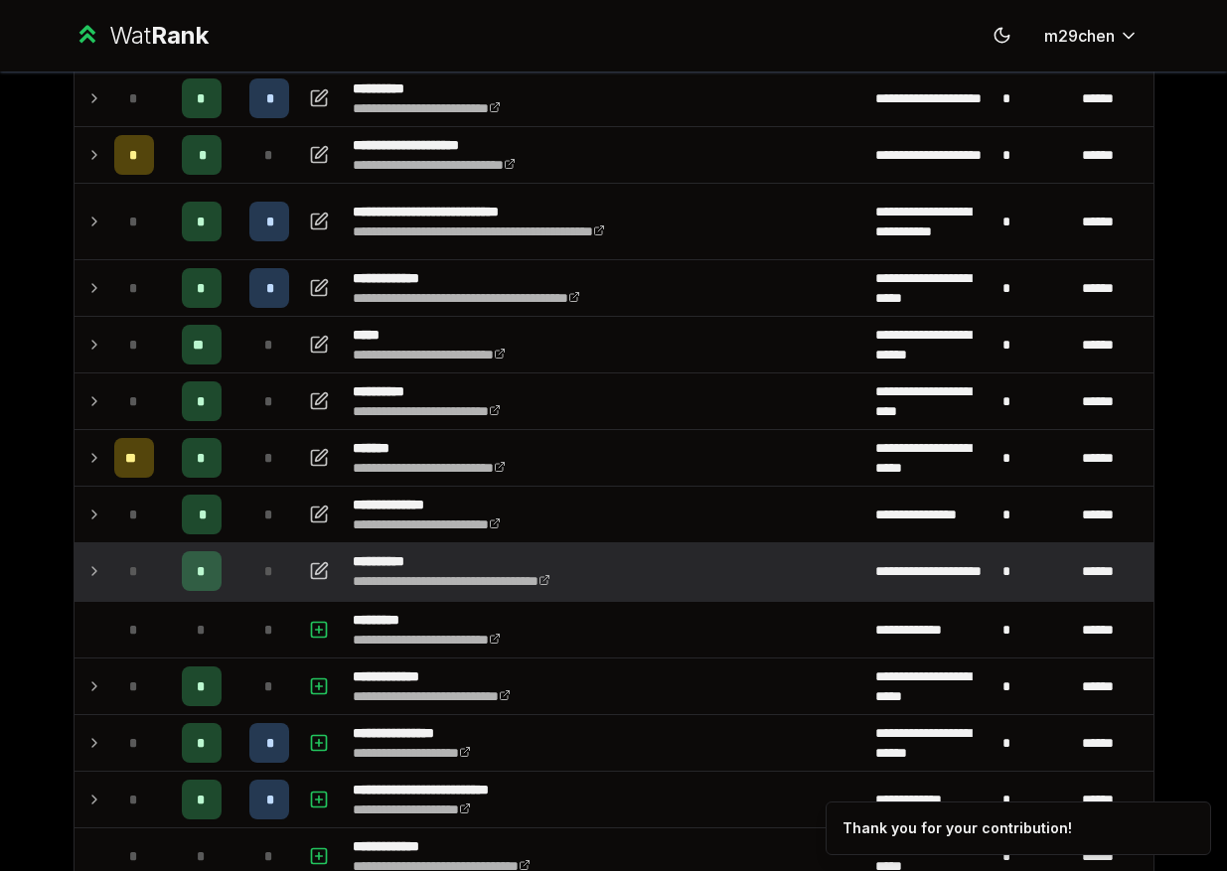
click at [79, 580] on td at bounding box center [90, 571] width 32 height 56
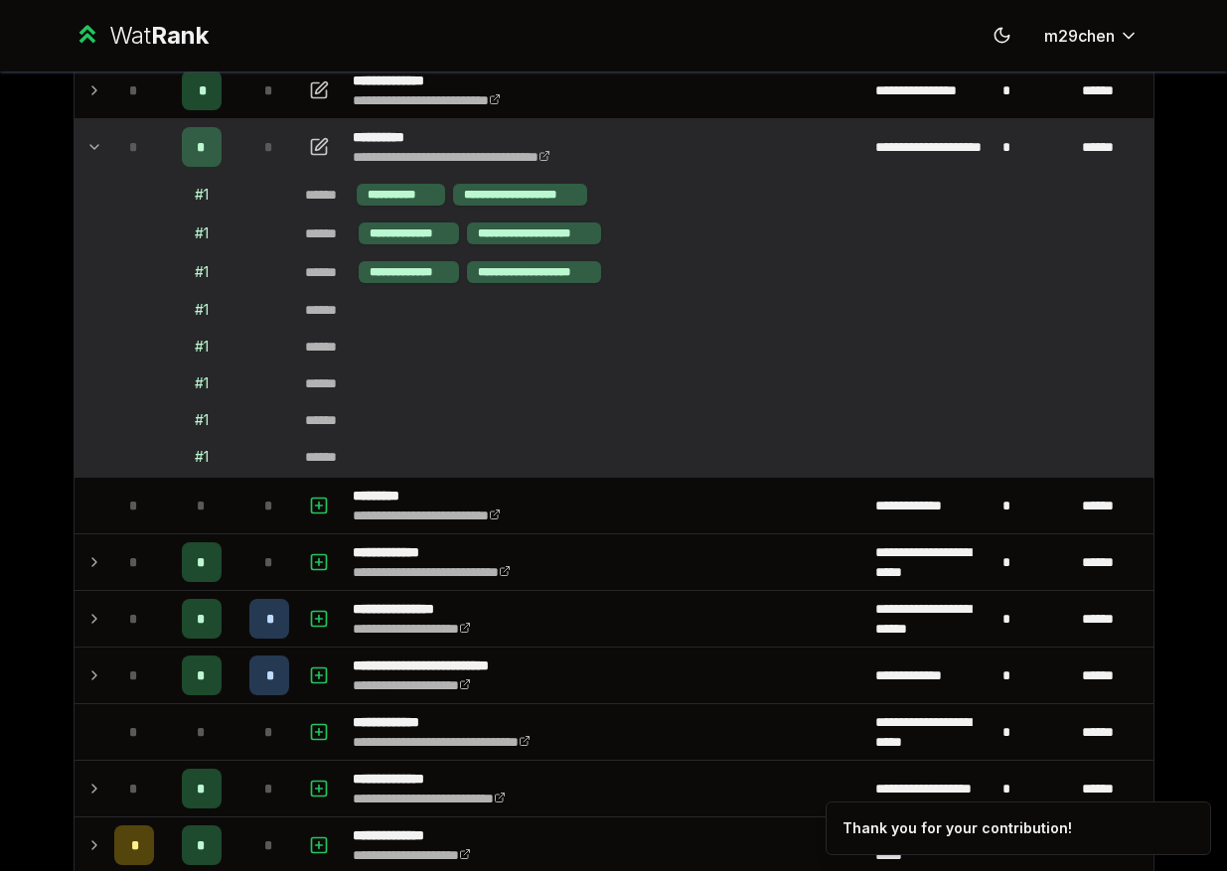
scroll to position [763, 0]
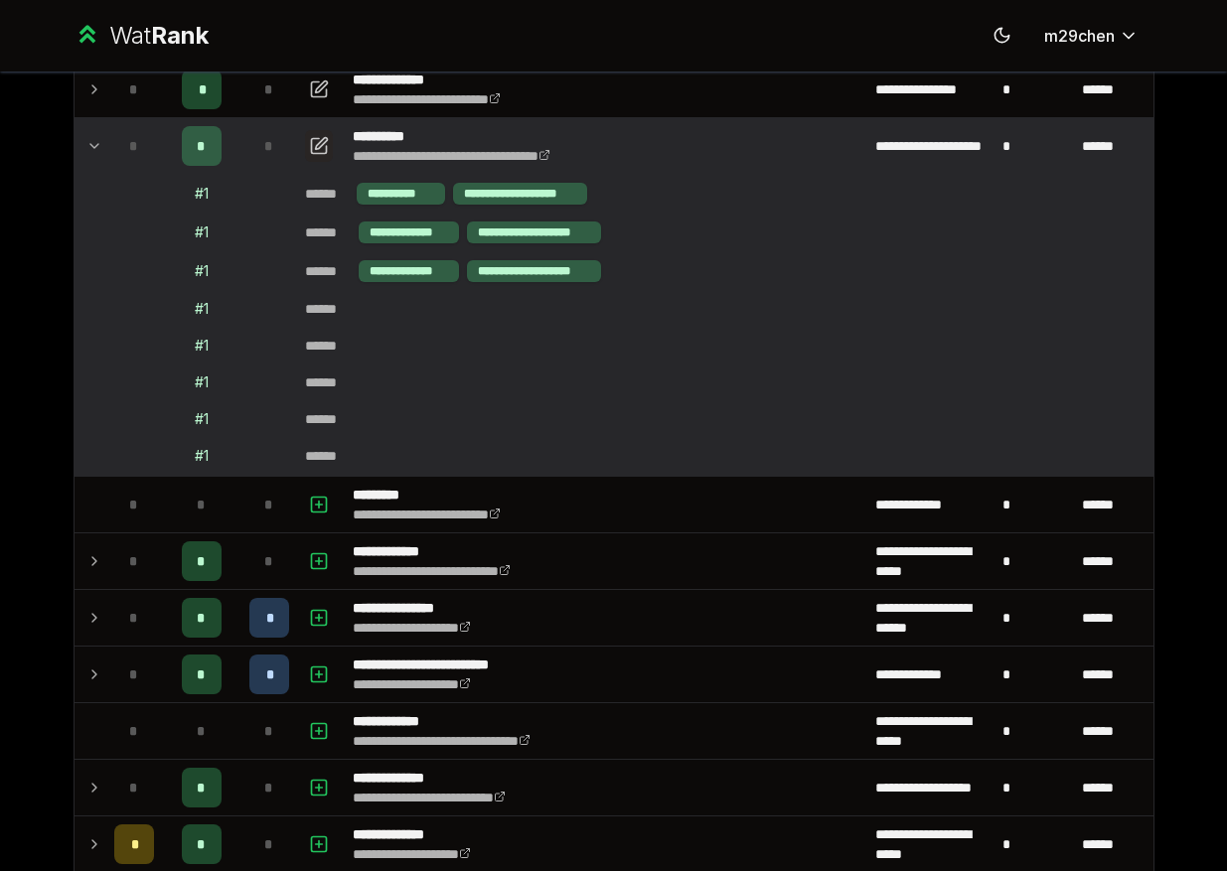
click at [330, 138] on button "button" at bounding box center [319, 146] width 28 height 32
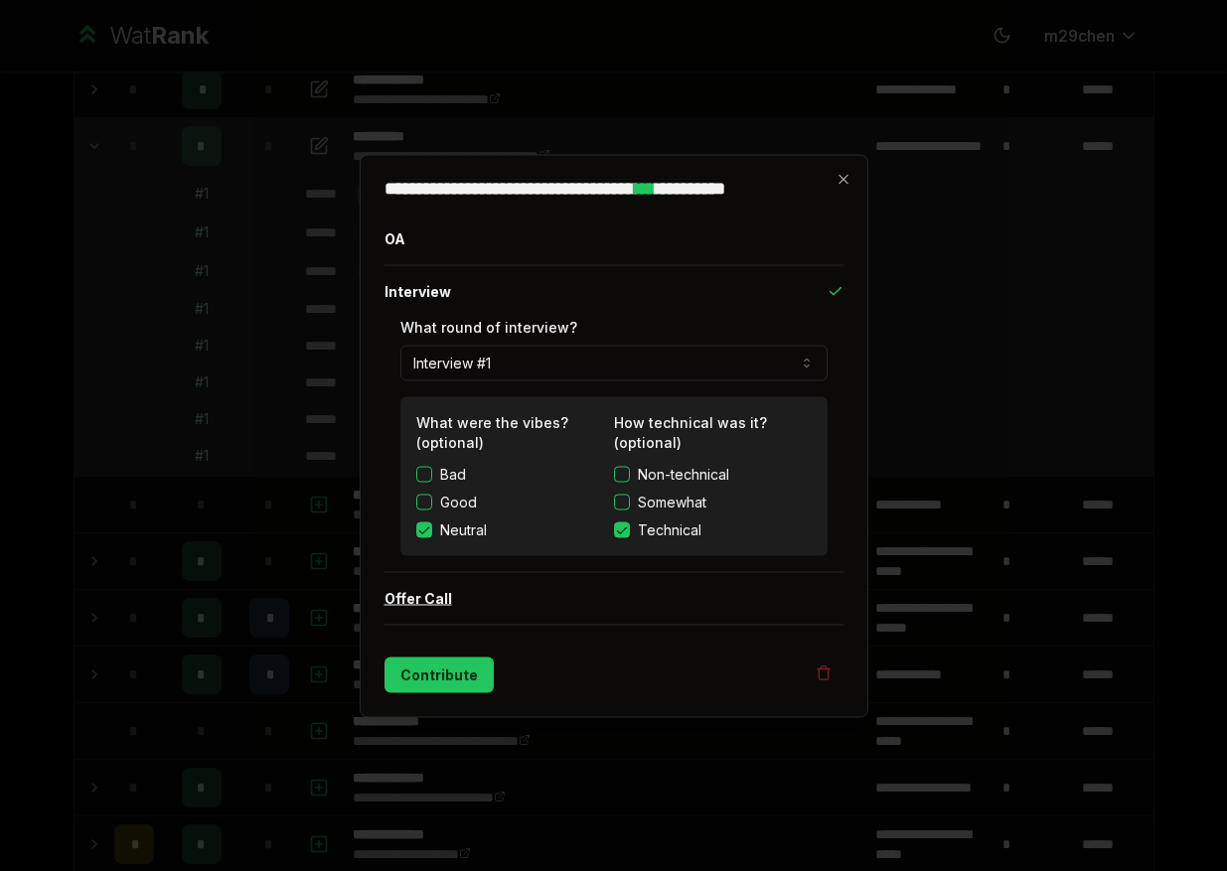
click at [419, 605] on button "Offer Call" at bounding box center [613, 598] width 459 height 52
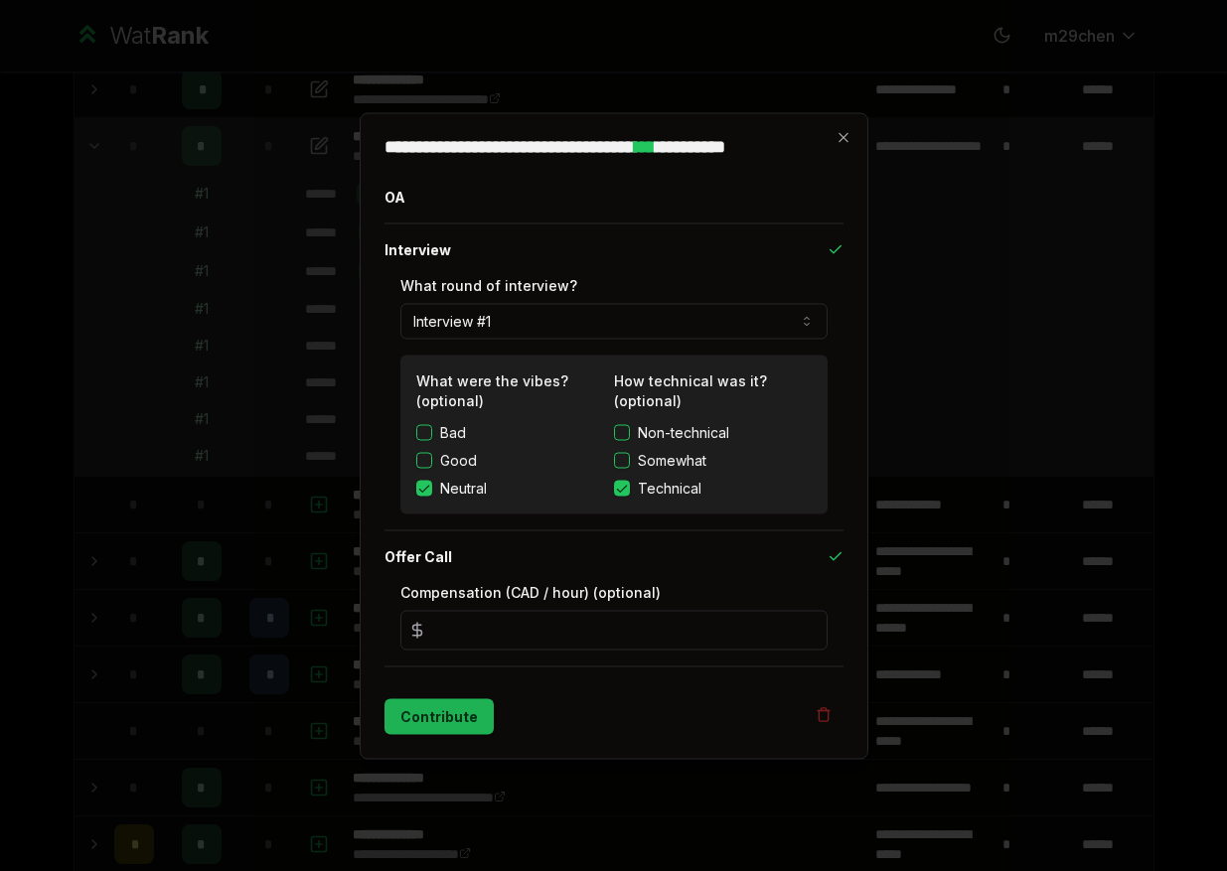
click at [415, 710] on button "Contribute" at bounding box center [438, 716] width 109 height 36
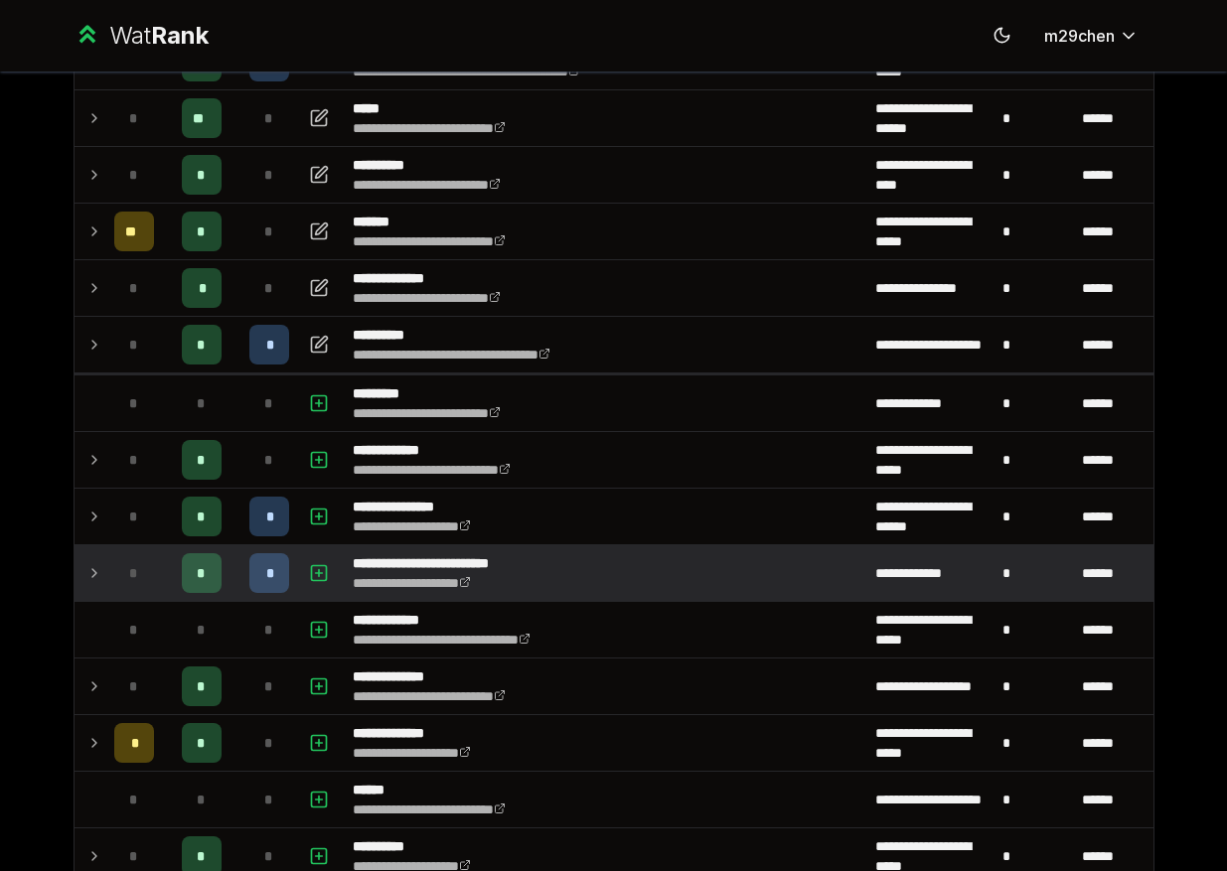
scroll to position [533, 0]
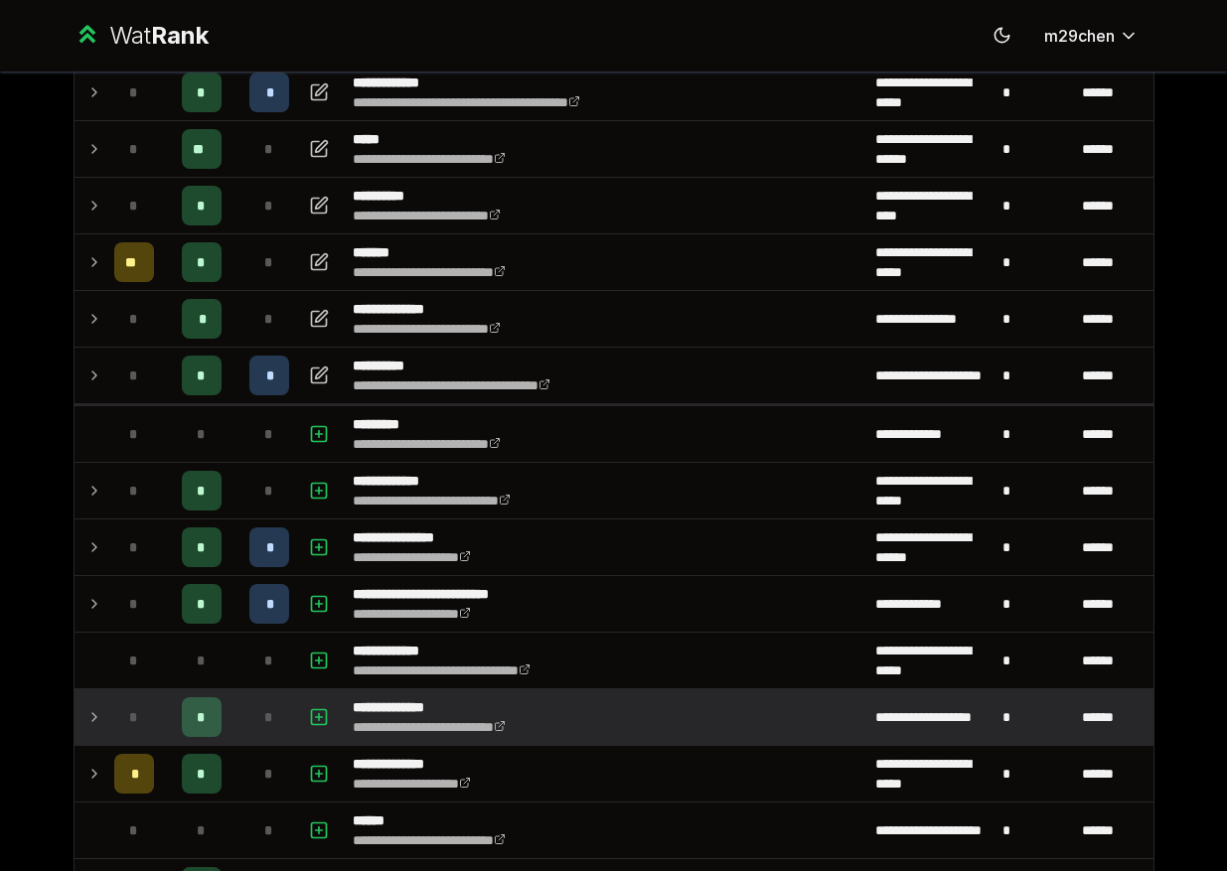
click at [89, 694] on td at bounding box center [90, 717] width 32 height 56
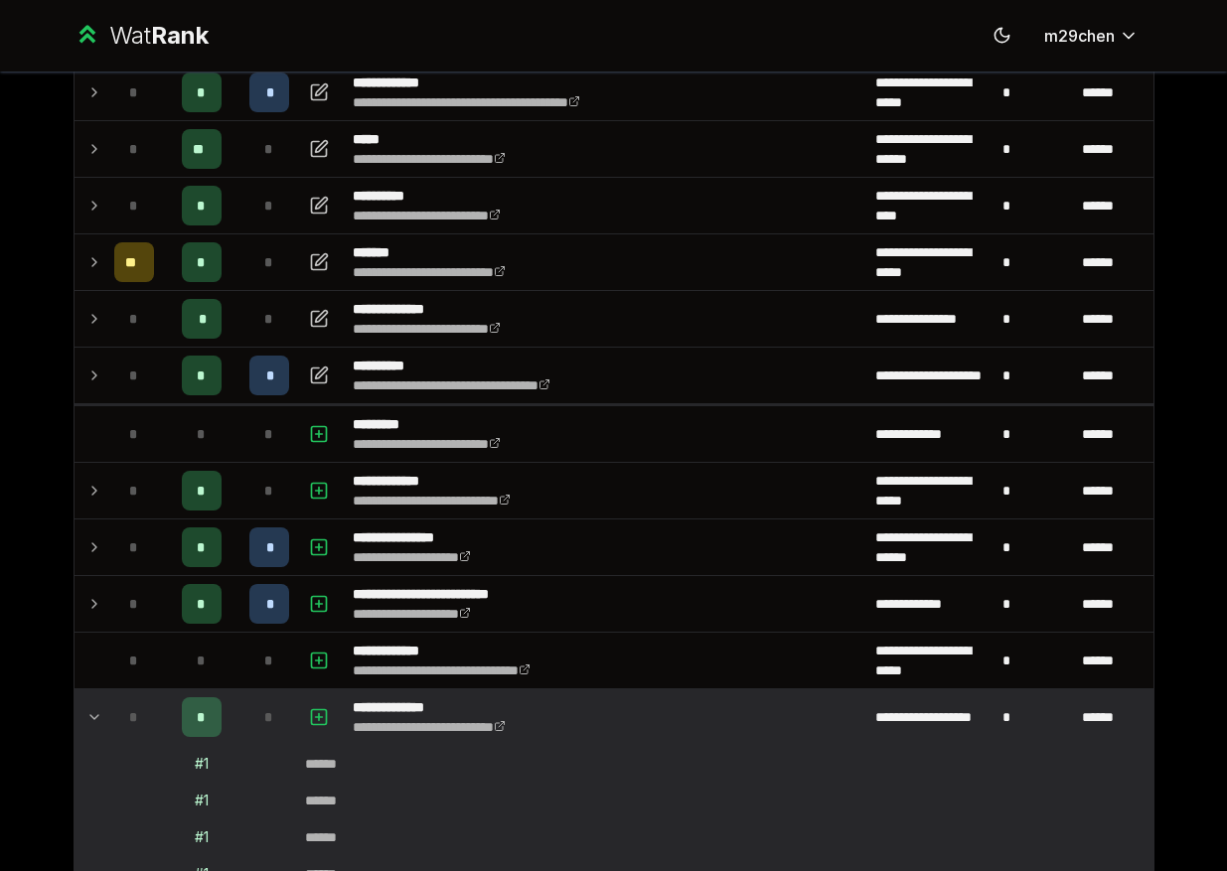
click at [89, 694] on td at bounding box center [90, 717] width 32 height 56
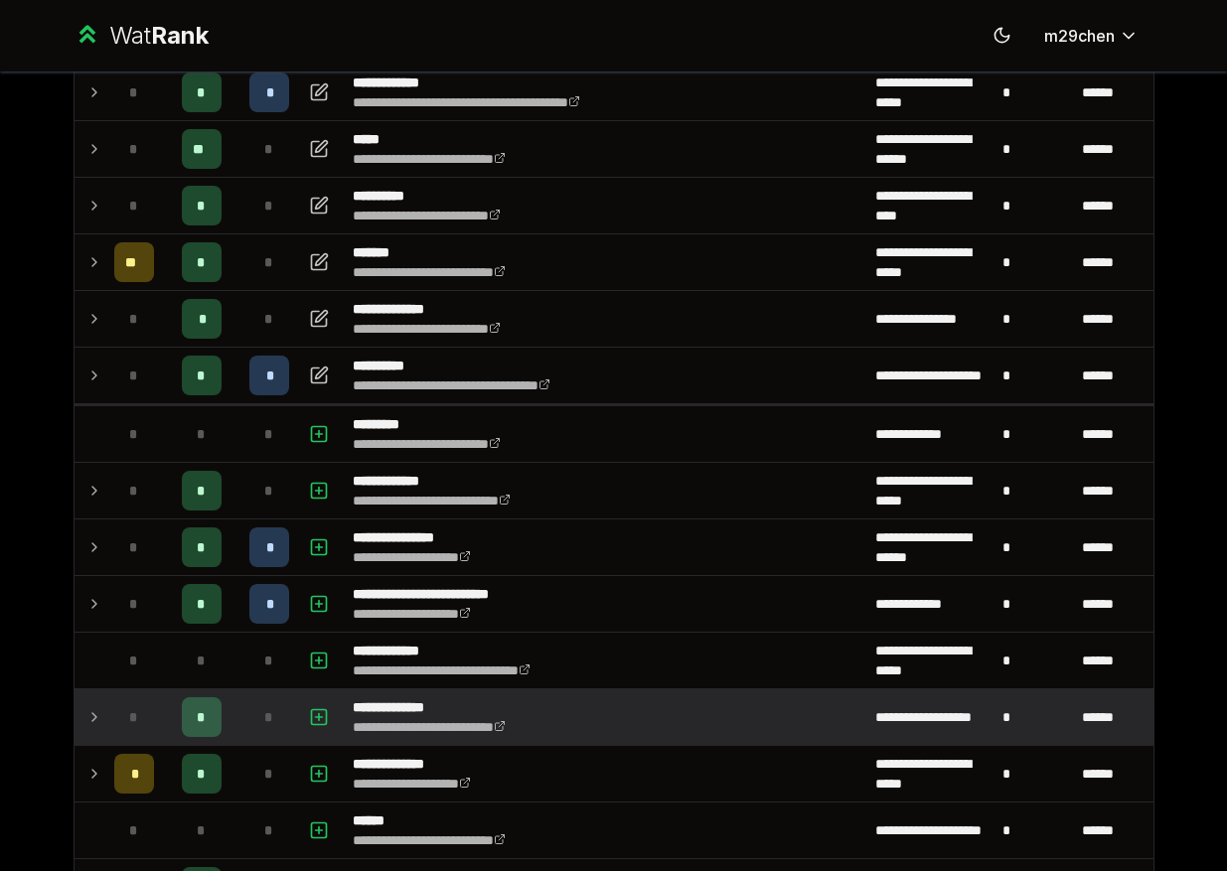
click at [89, 694] on td at bounding box center [90, 717] width 32 height 56
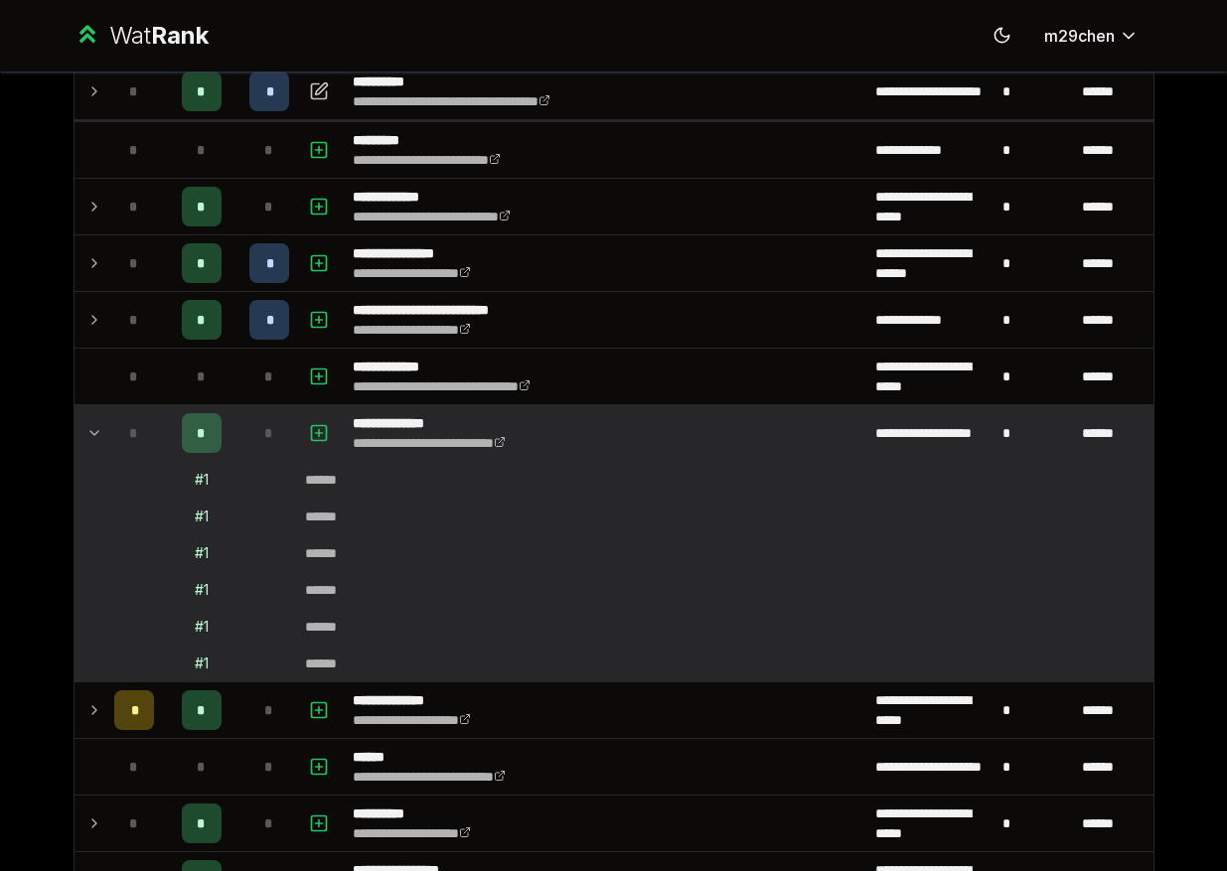
scroll to position [762, 0]
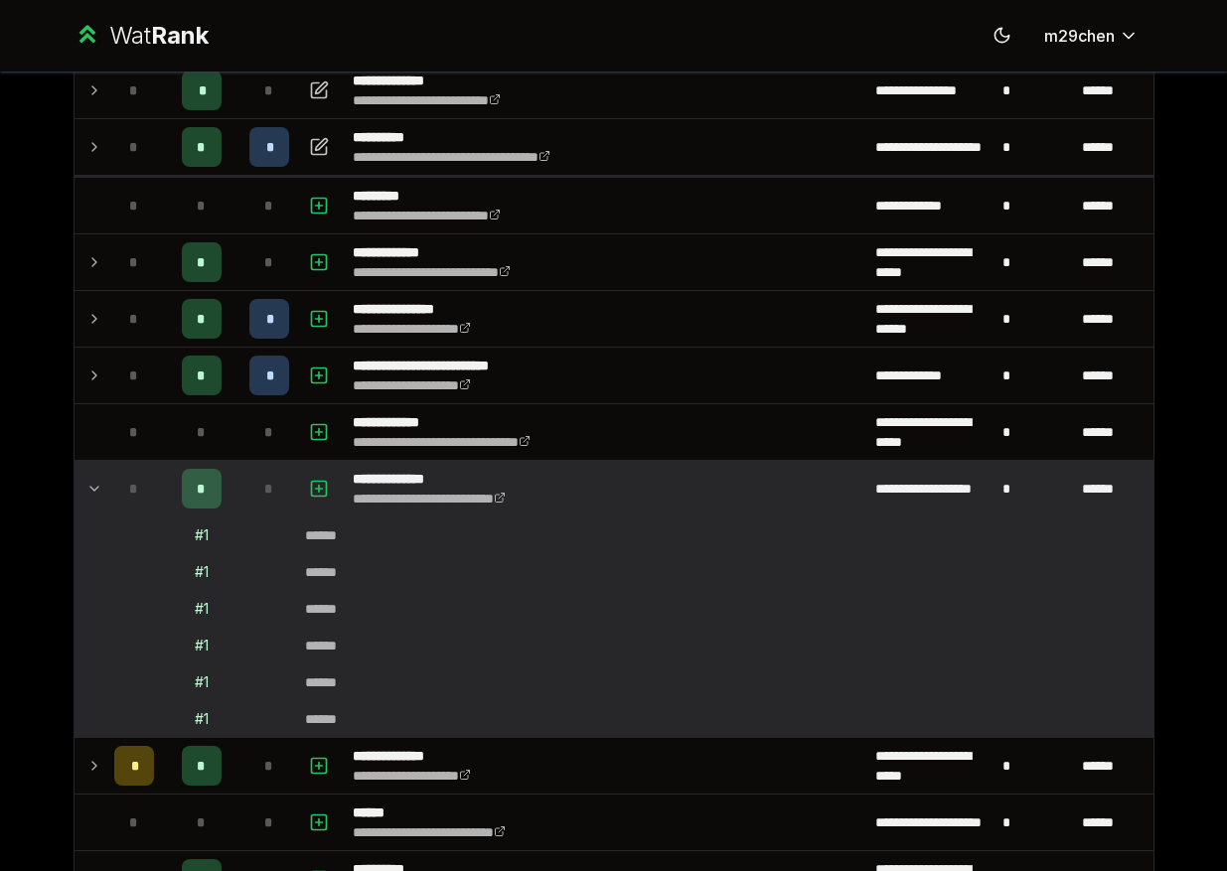
click at [88, 473] on td at bounding box center [90, 489] width 32 height 56
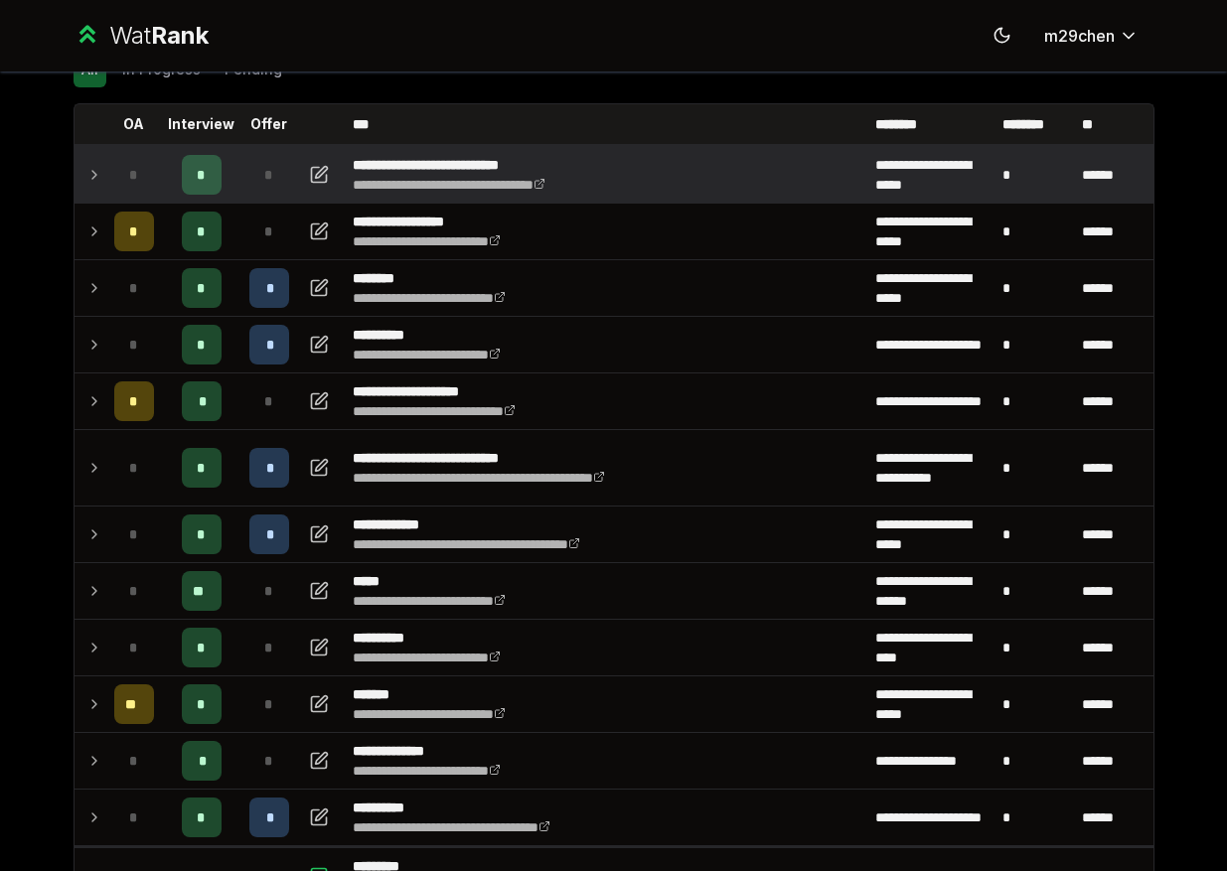
scroll to position [0, 0]
